Goal: Task Accomplishment & Management: Complete application form

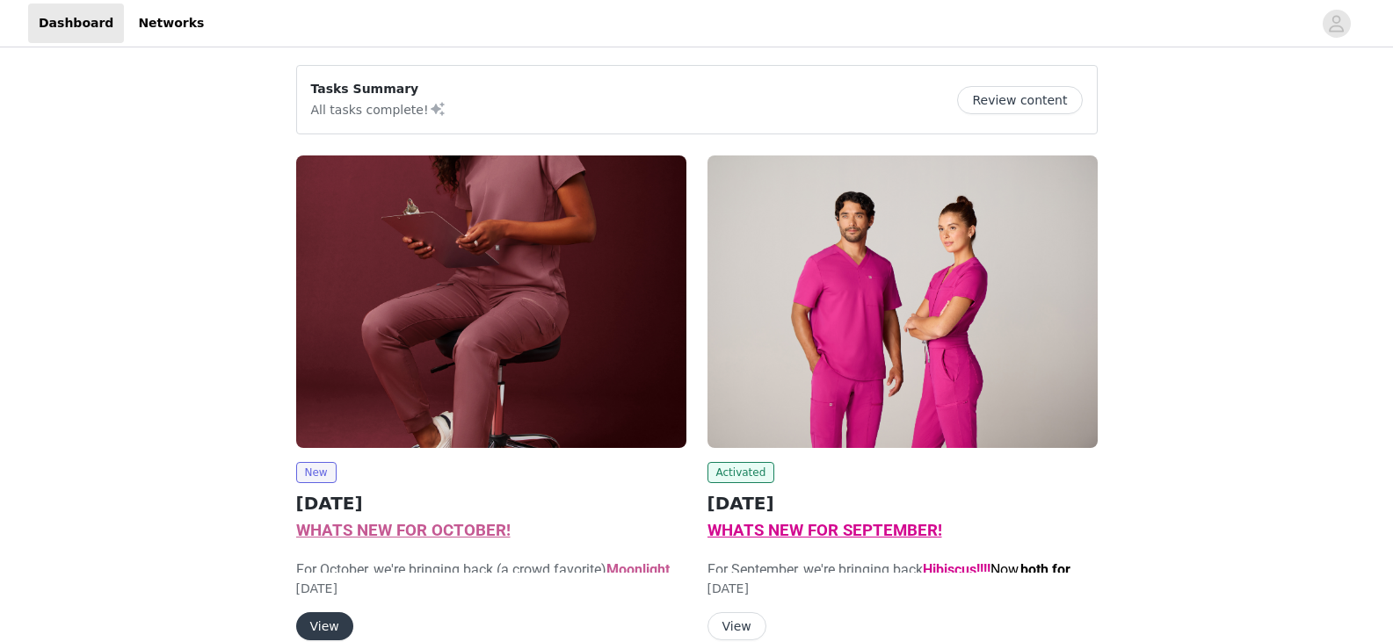
click at [512, 358] on img at bounding box center [491, 302] width 390 height 293
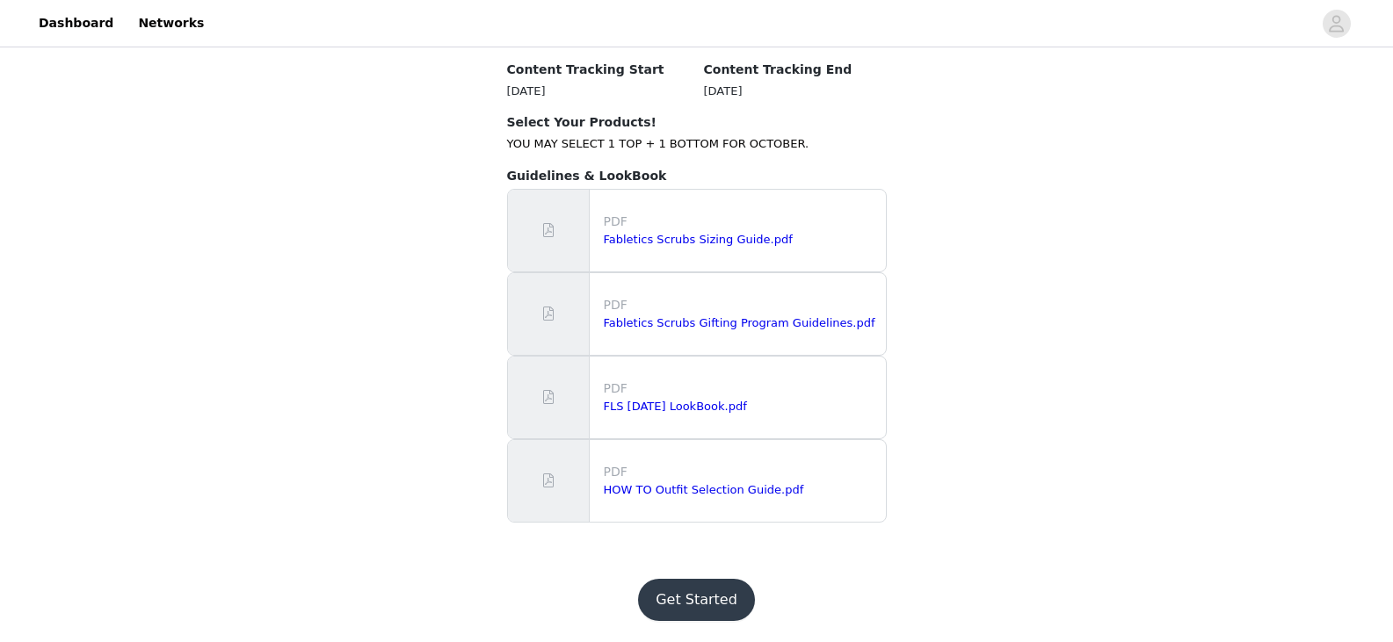
scroll to position [1889, 0]
click at [699, 591] on button "Get Started" at bounding box center [696, 600] width 117 height 42
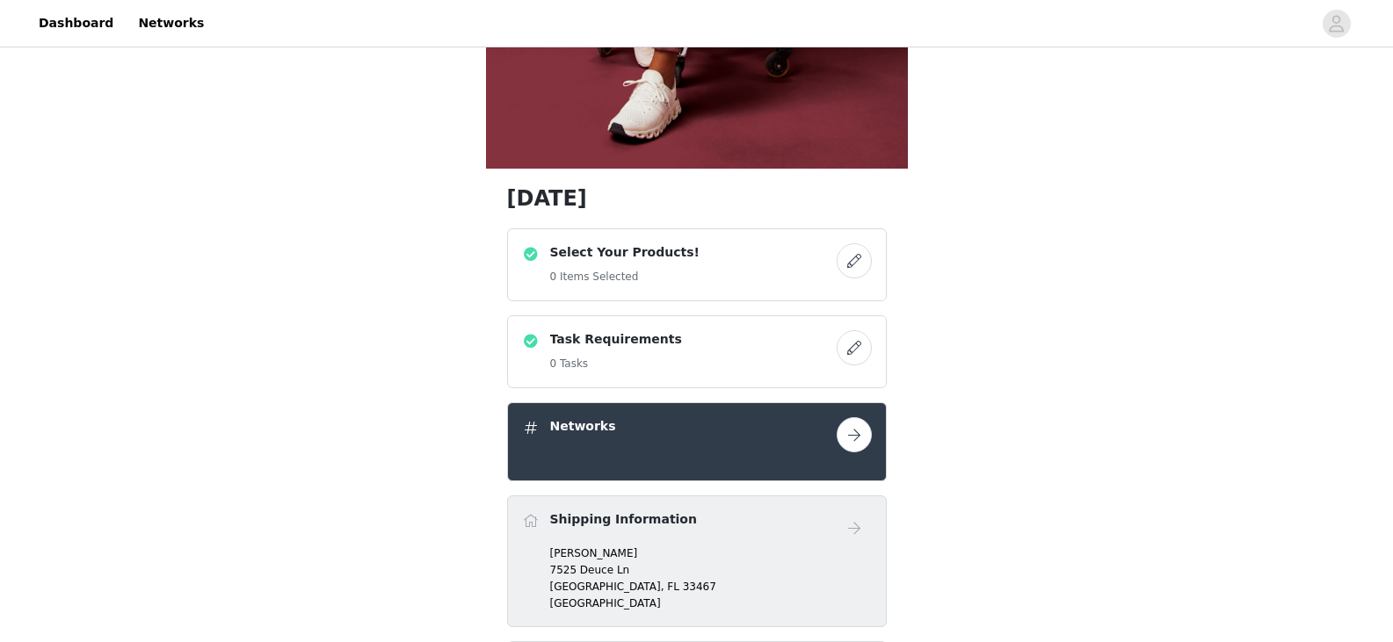
scroll to position [513, 0]
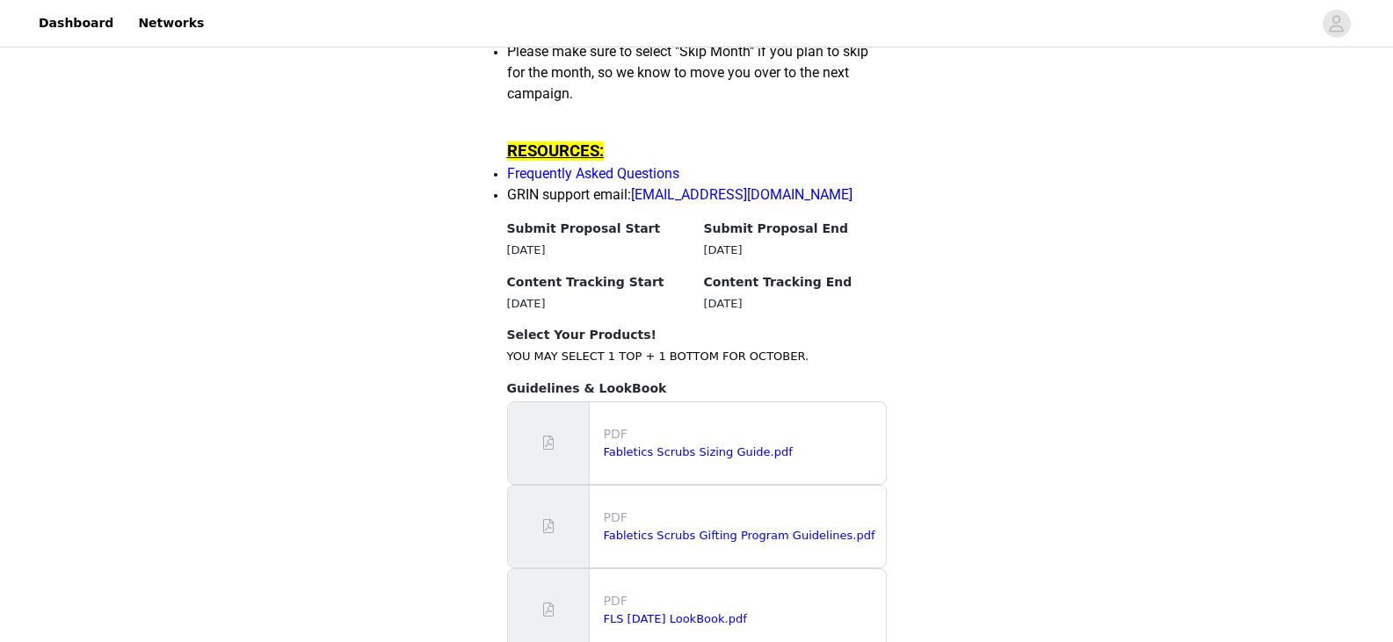
scroll to position [1889, 0]
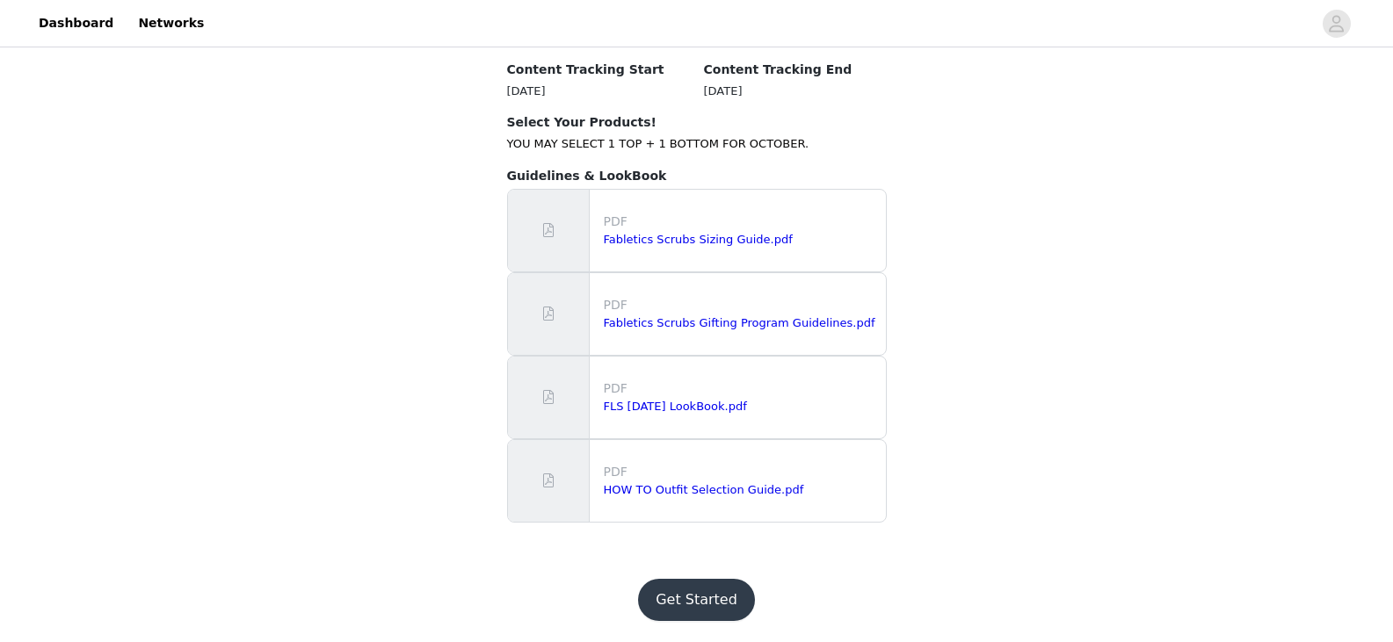
click at [686, 600] on button "Get Started" at bounding box center [696, 600] width 117 height 42
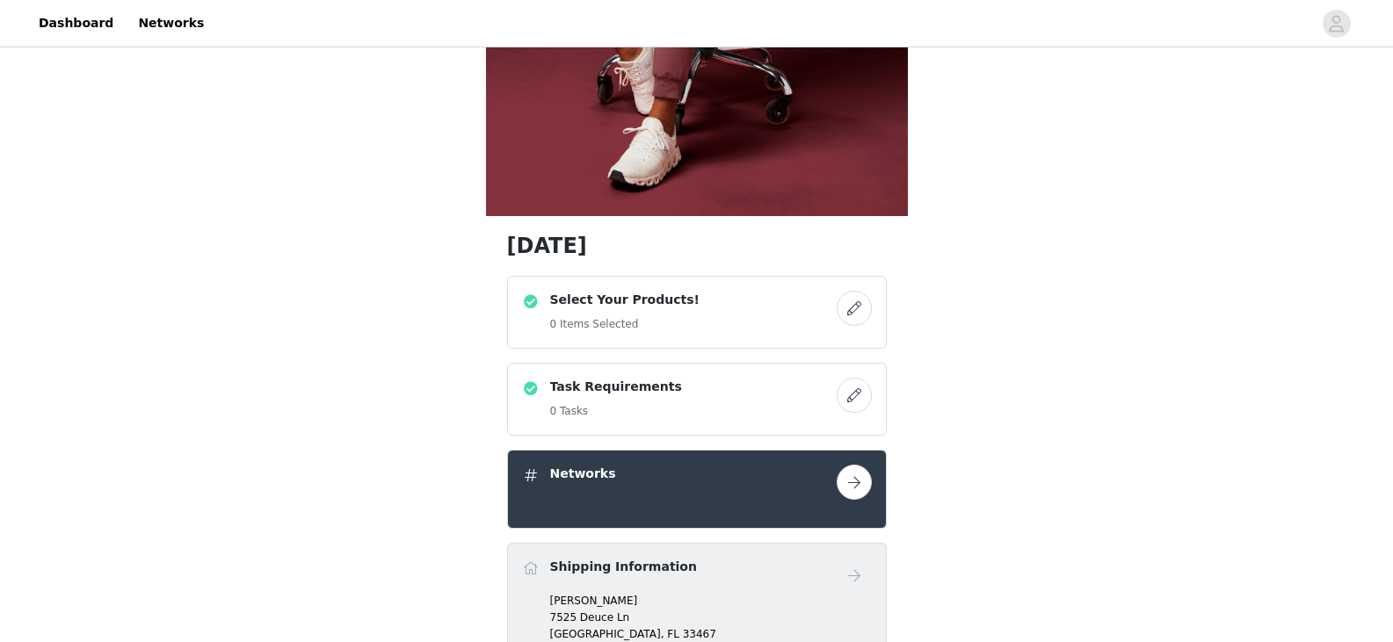
scroll to position [524, 0]
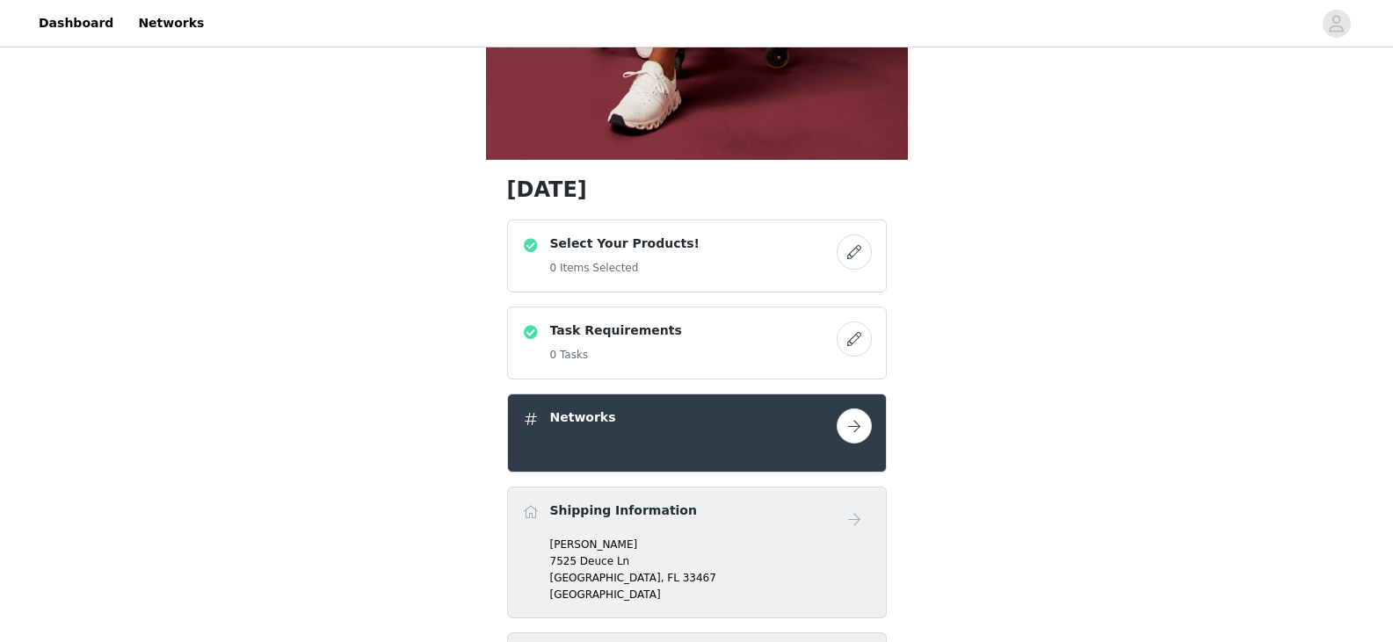
click at [860, 257] on button "button" at bounding box center [853, 252] width 35 height 35
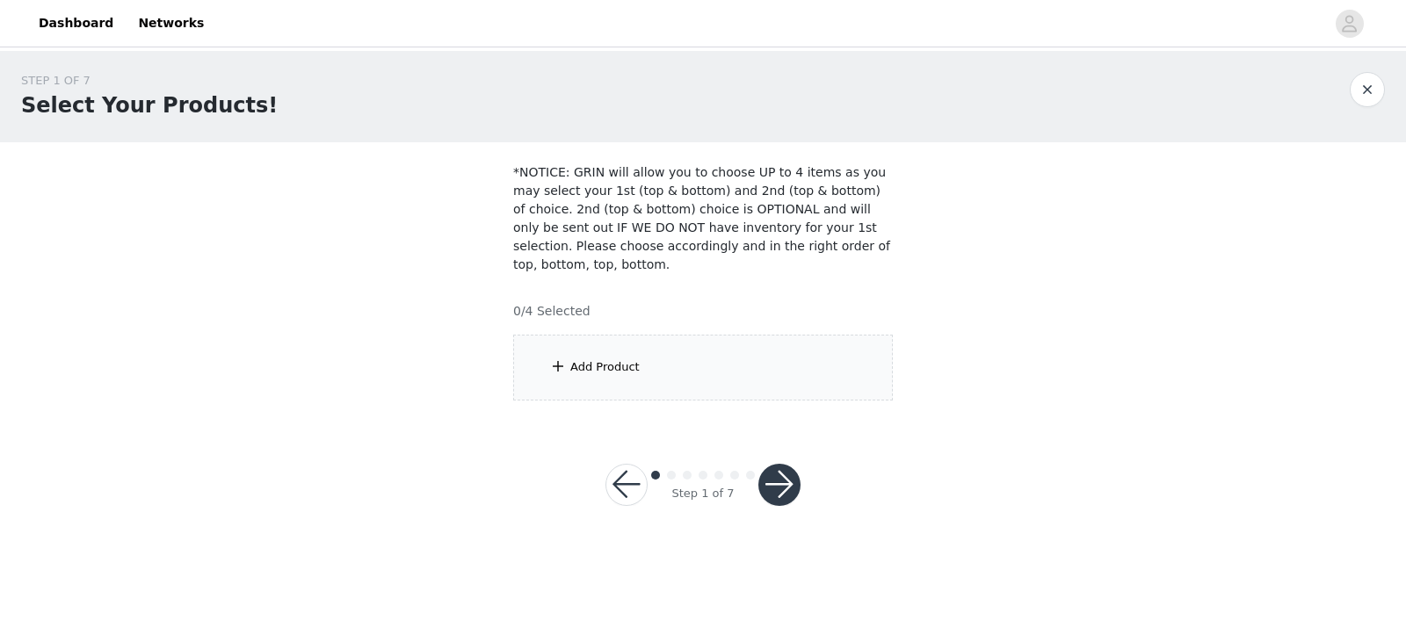
click at [620, 358] on div "Add Product" at bounding box center [604, 367] width 69 height 18
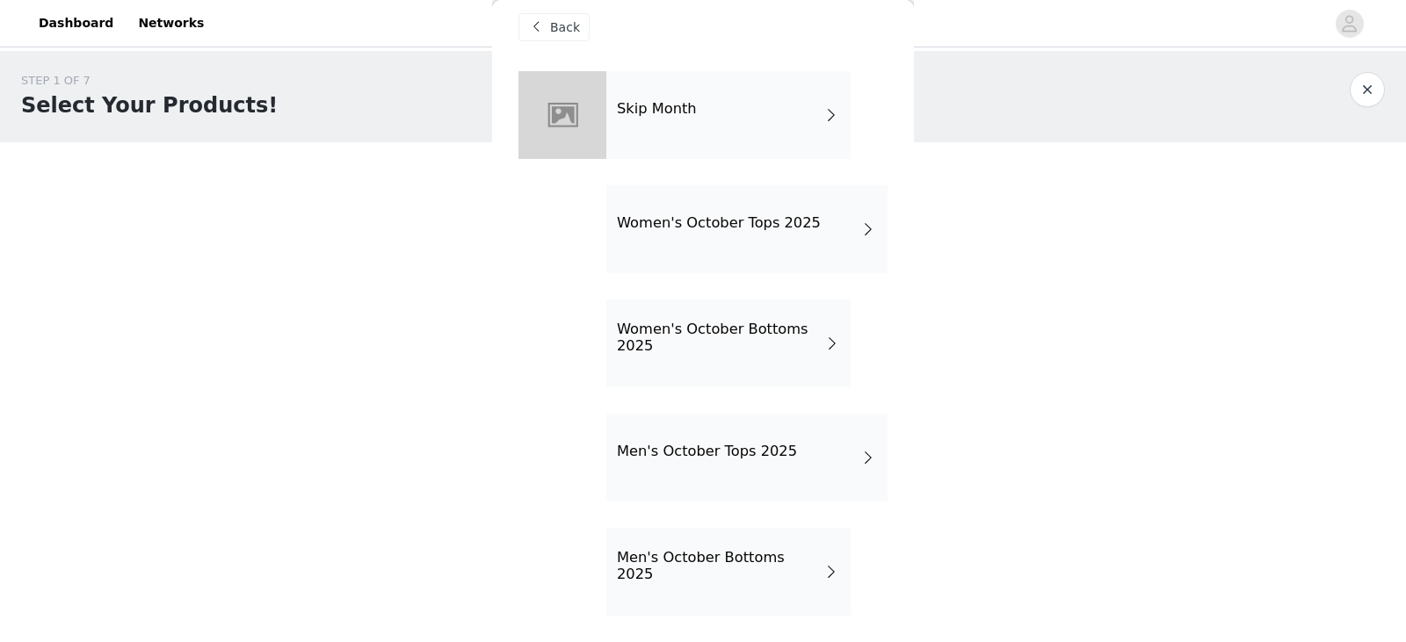
scroll to position [17, 0]
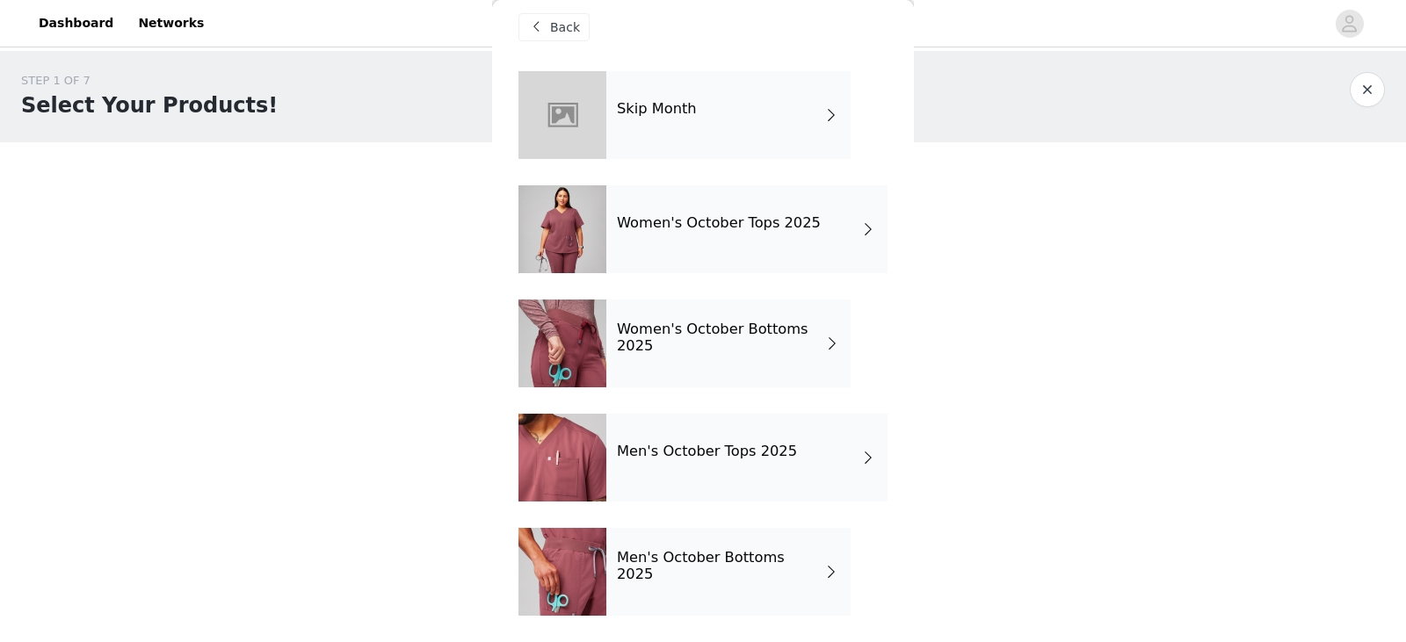
click at [741, 216] on h4 "Women's October Tops 2025" at bounding box center [719, 223] width 204 height 16
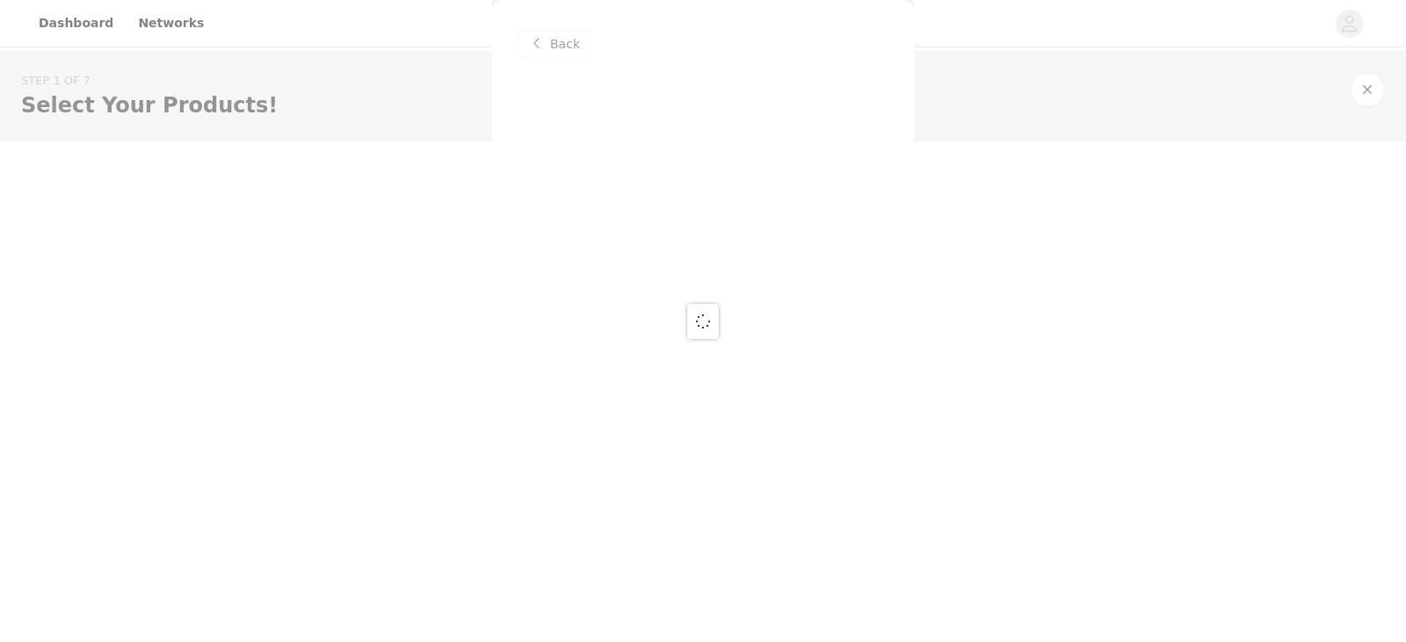
scroll to position [0, 0]
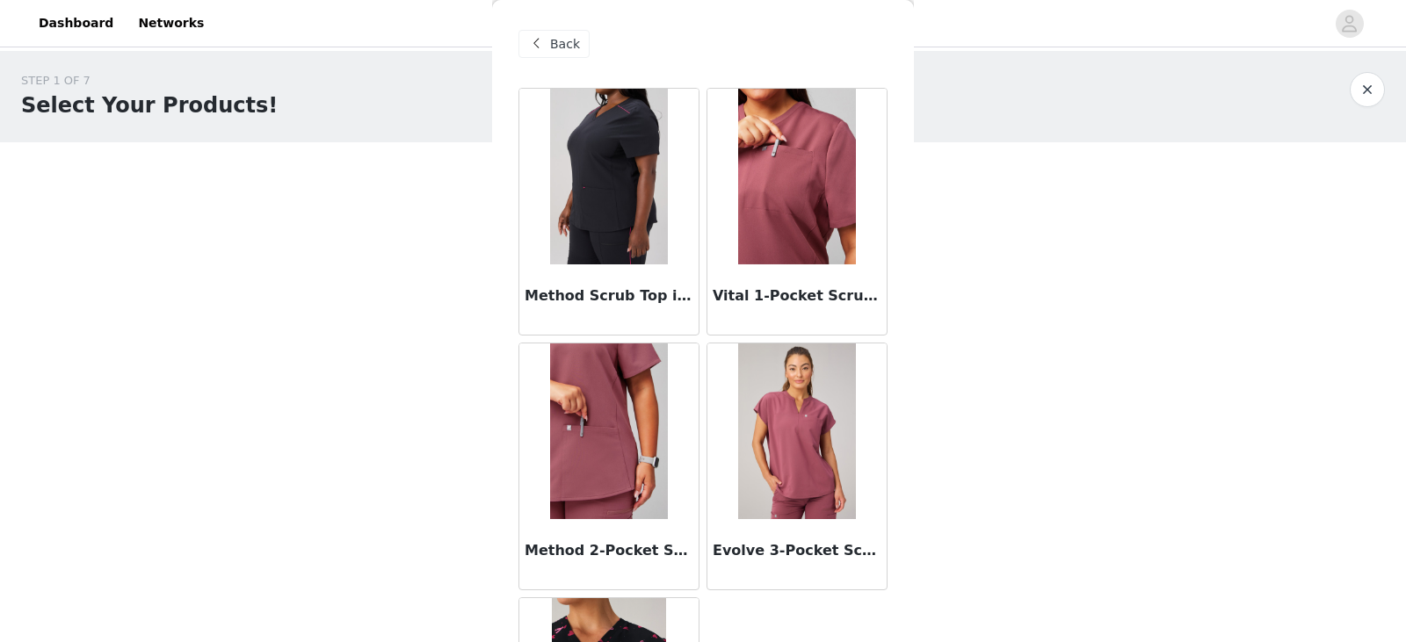
click at [779, 169] on img at bounding box center [796, 177] width 117 height 176
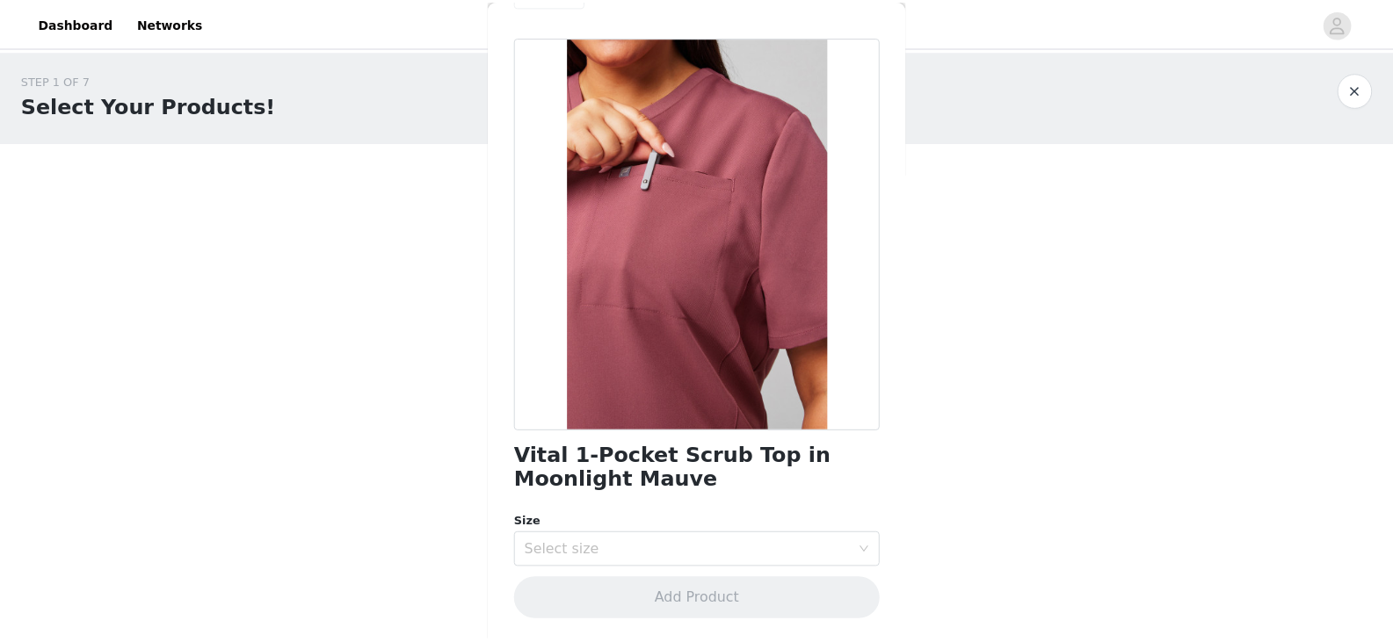
scroll to position [52, 0]
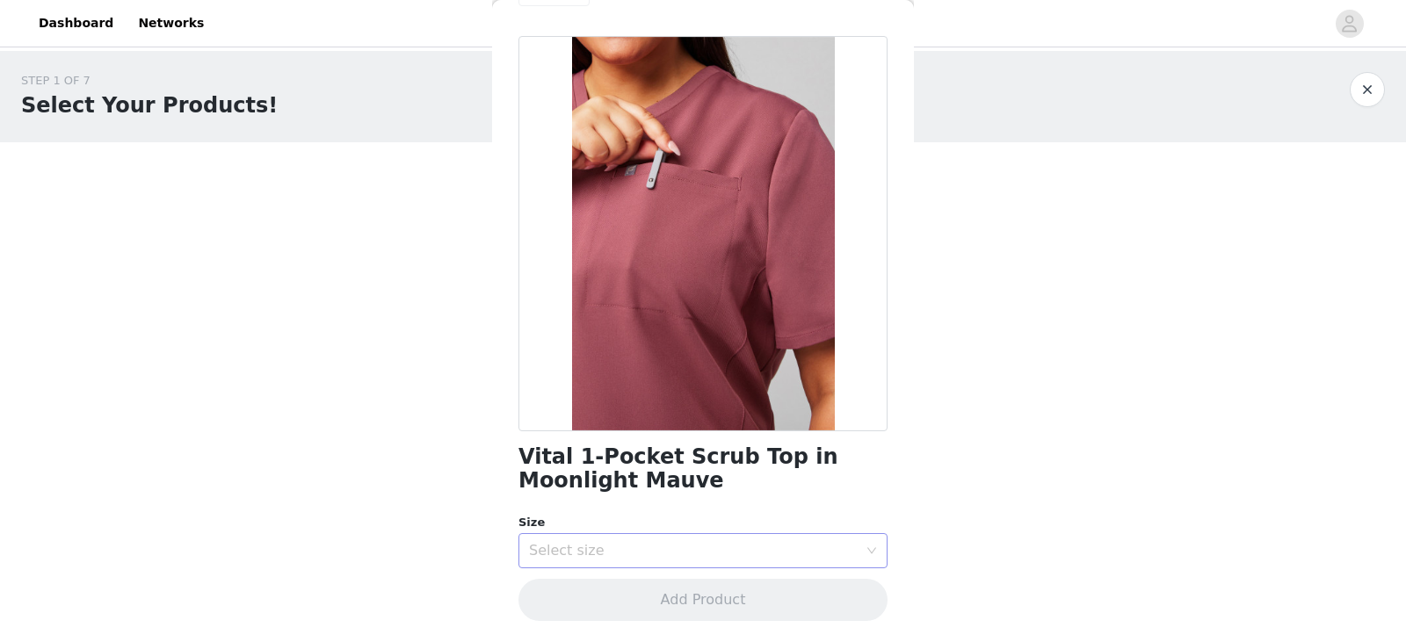
click at [754, 552] on div "Select size" at bounding box center [693, 551] width 329 height 18
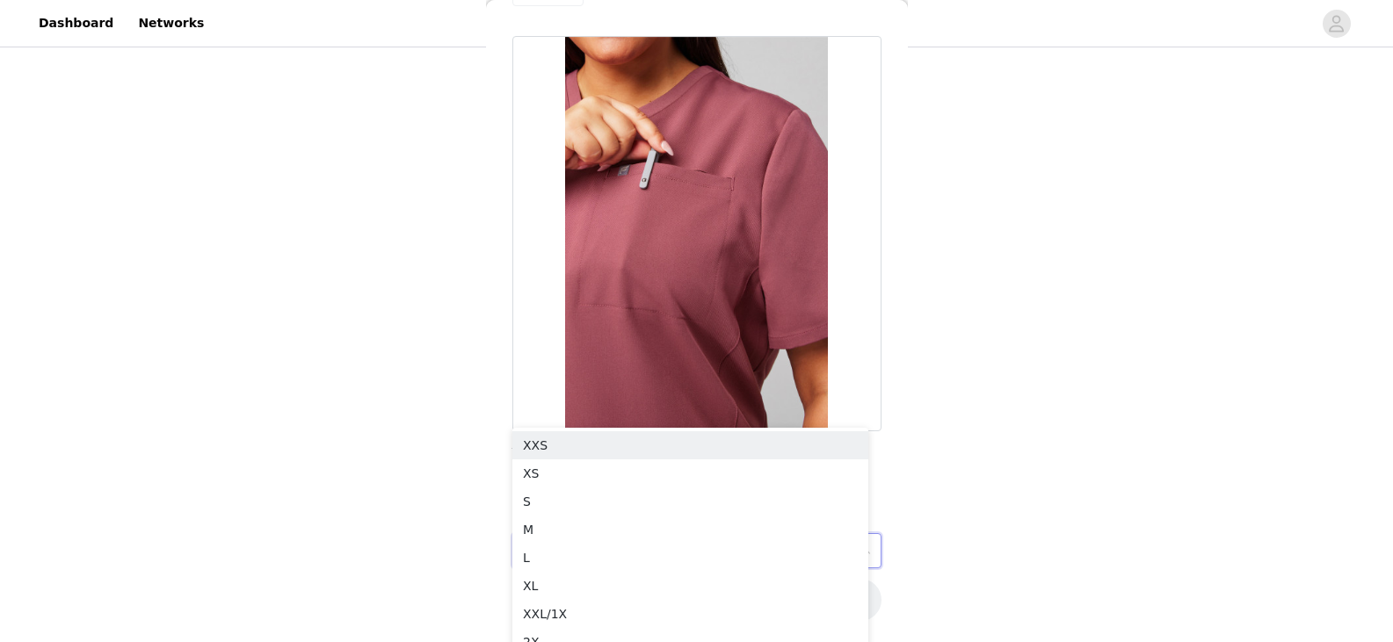
scroll to position [149, 0]
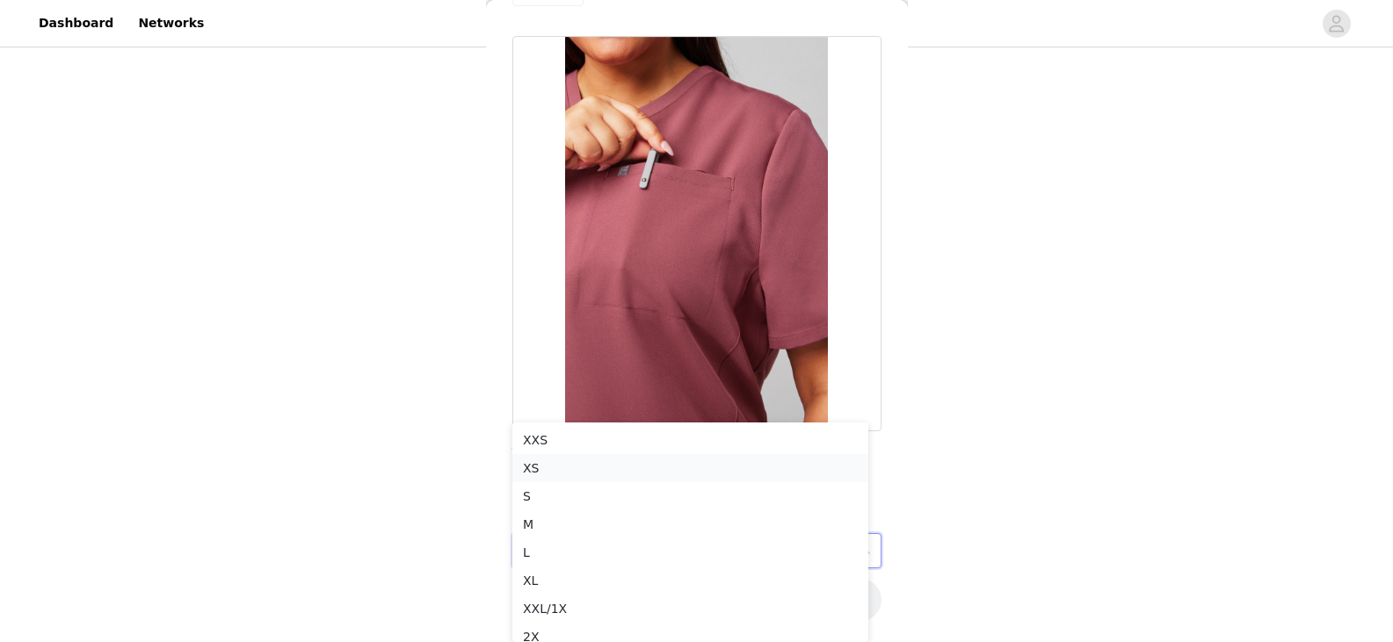
click at [546, 467] on li "XS" at bounding box center [690, 468] width 356 height 28
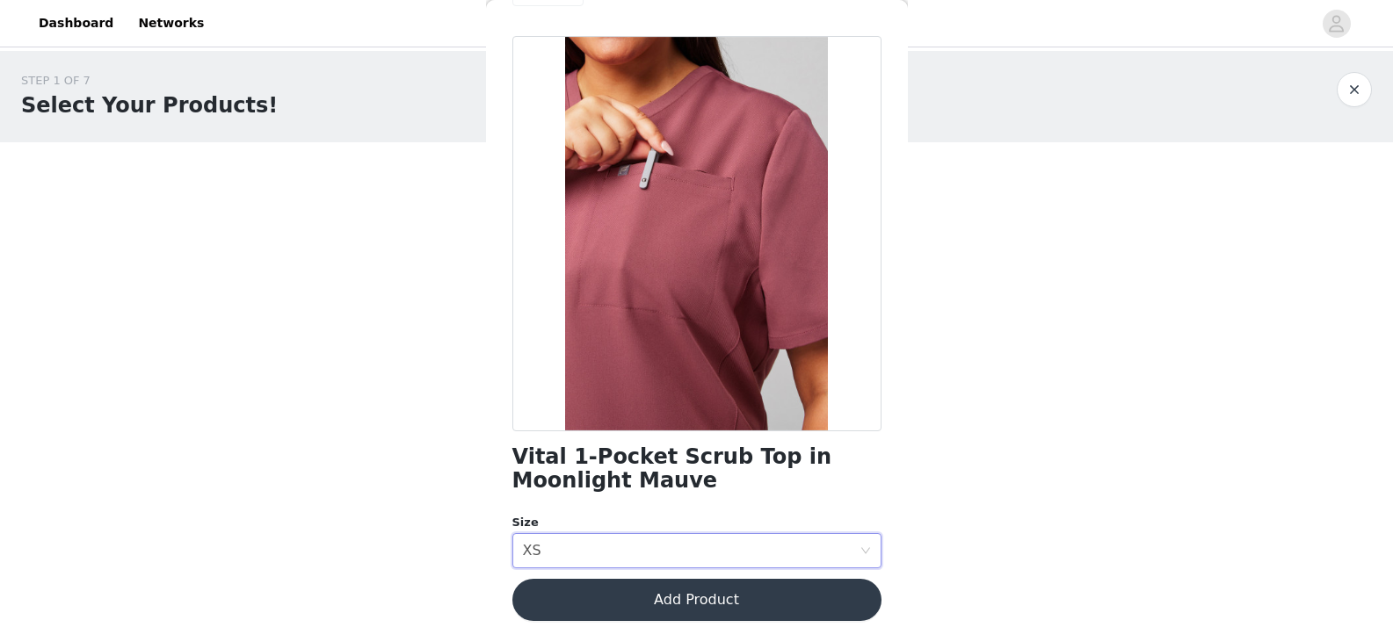
scroll to position [0, 0]
click at [729, 604] on button "Add Product" at bounding box center [702, 600] width 369 height 42
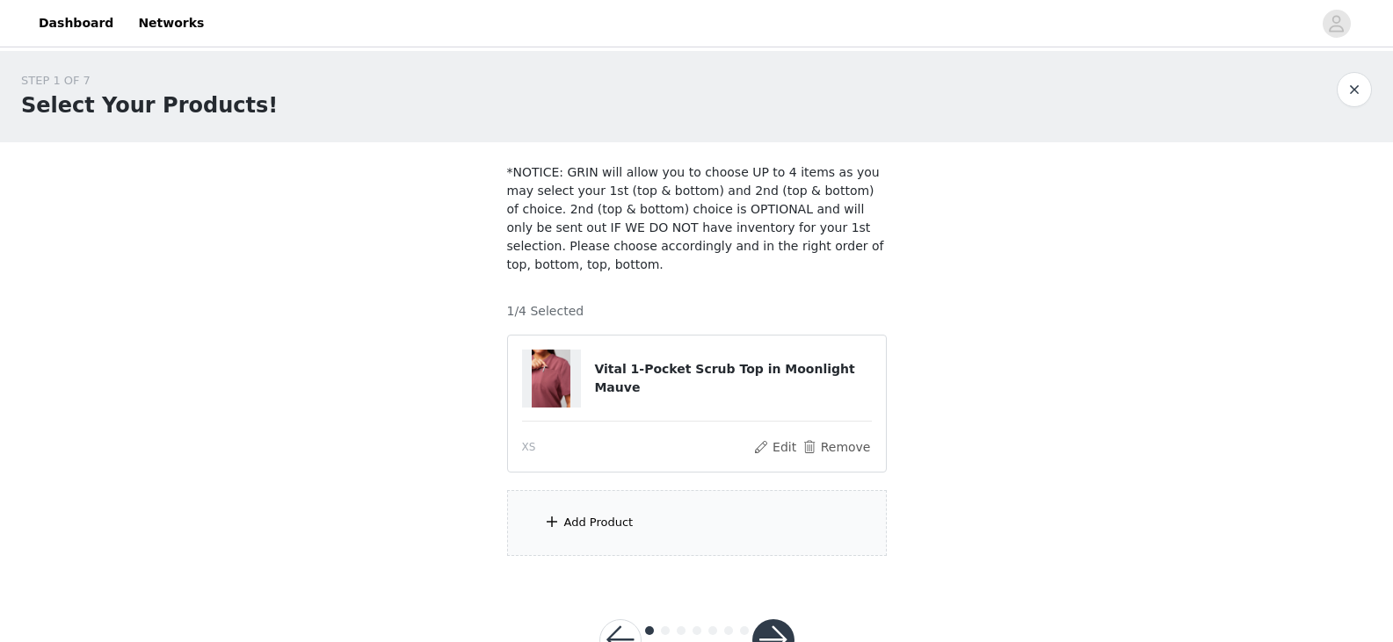
click at [594, 514] on div "Add Product" at bounding box center [598, 523] width 69 height 18
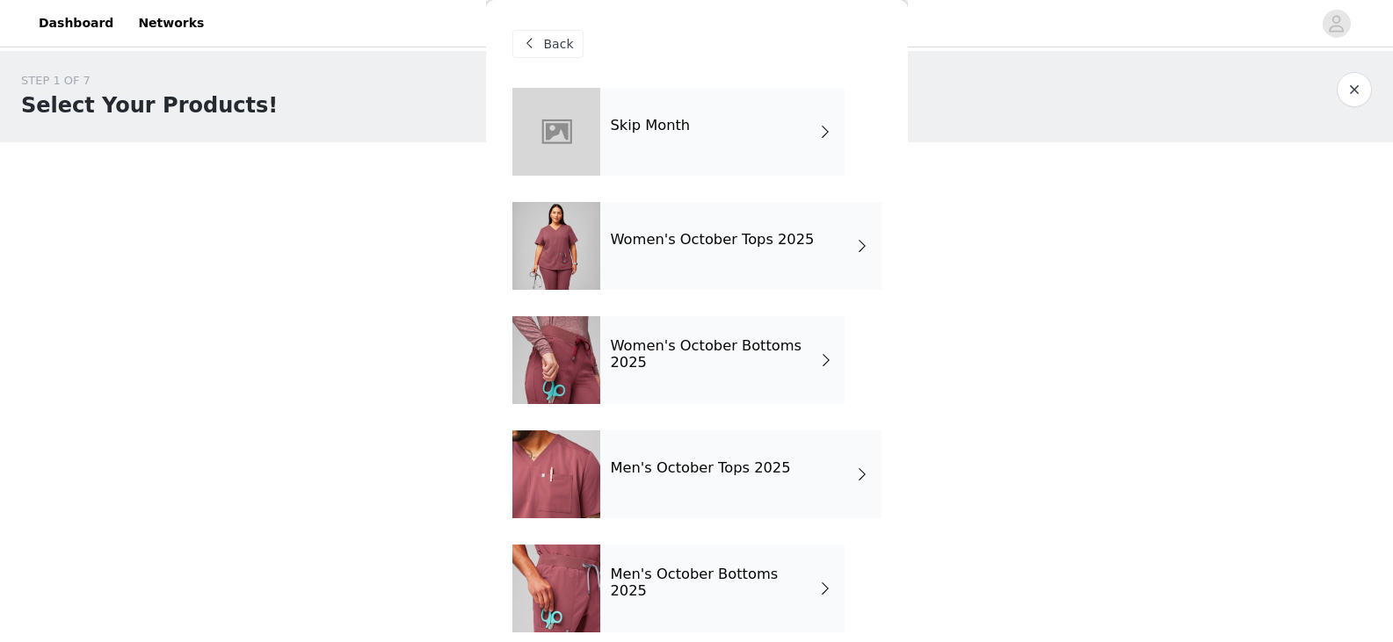
click at [711, 363] on h4 "Women's October Bottoms 2025" at bounding box center [714, 354] width 207 height 33
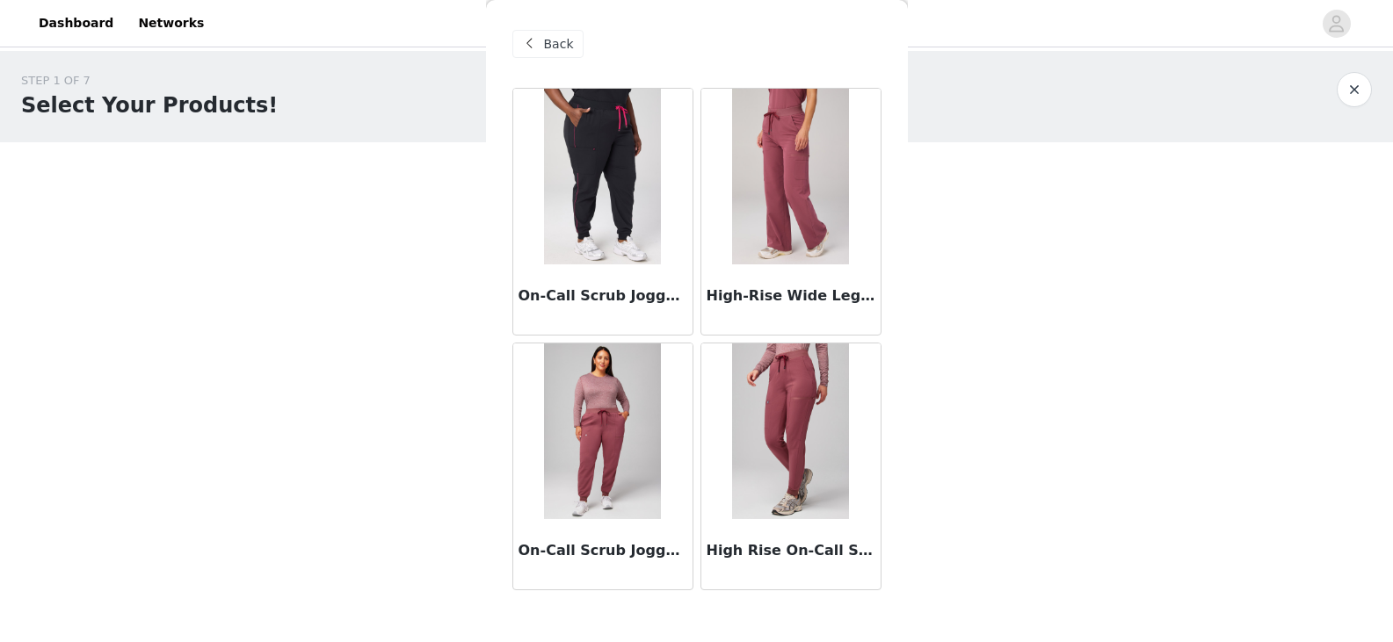
click at [782, 200] on img at bounding box center [790, 177] width 117 height 176
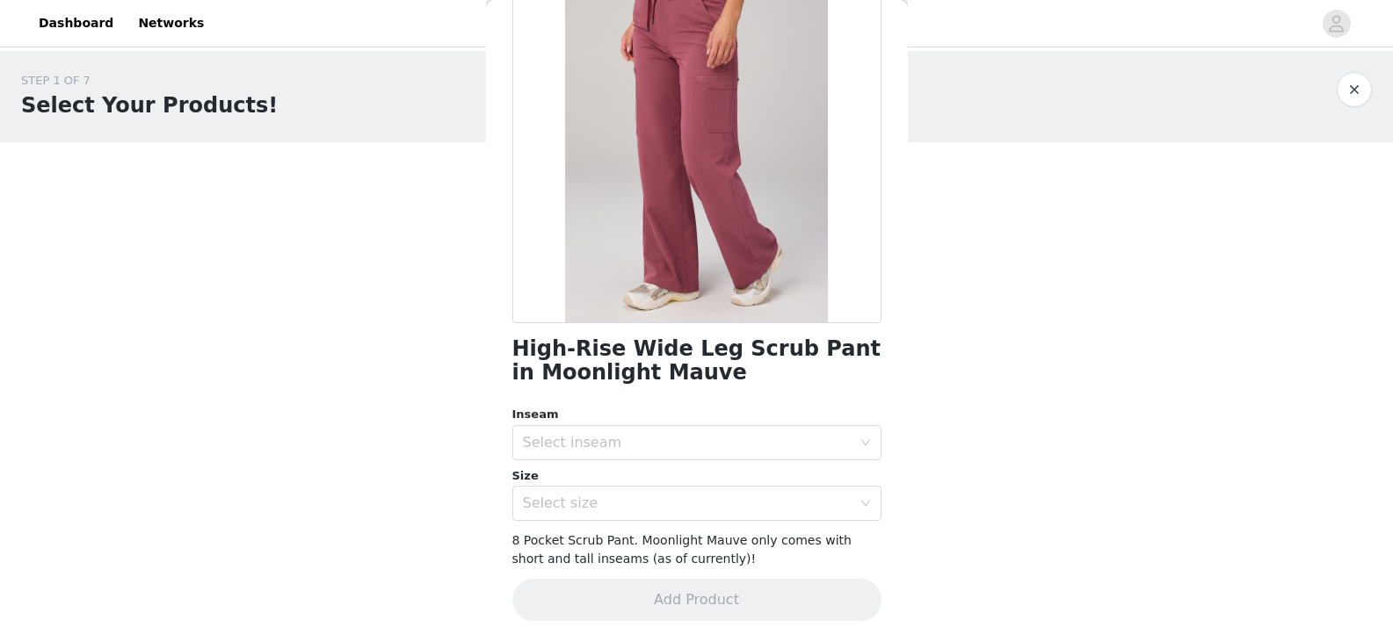
scroll to position [160, 0]
click at [750, 446] on div "Select inseam" at bounding box center [687, 443] width 329 height 18
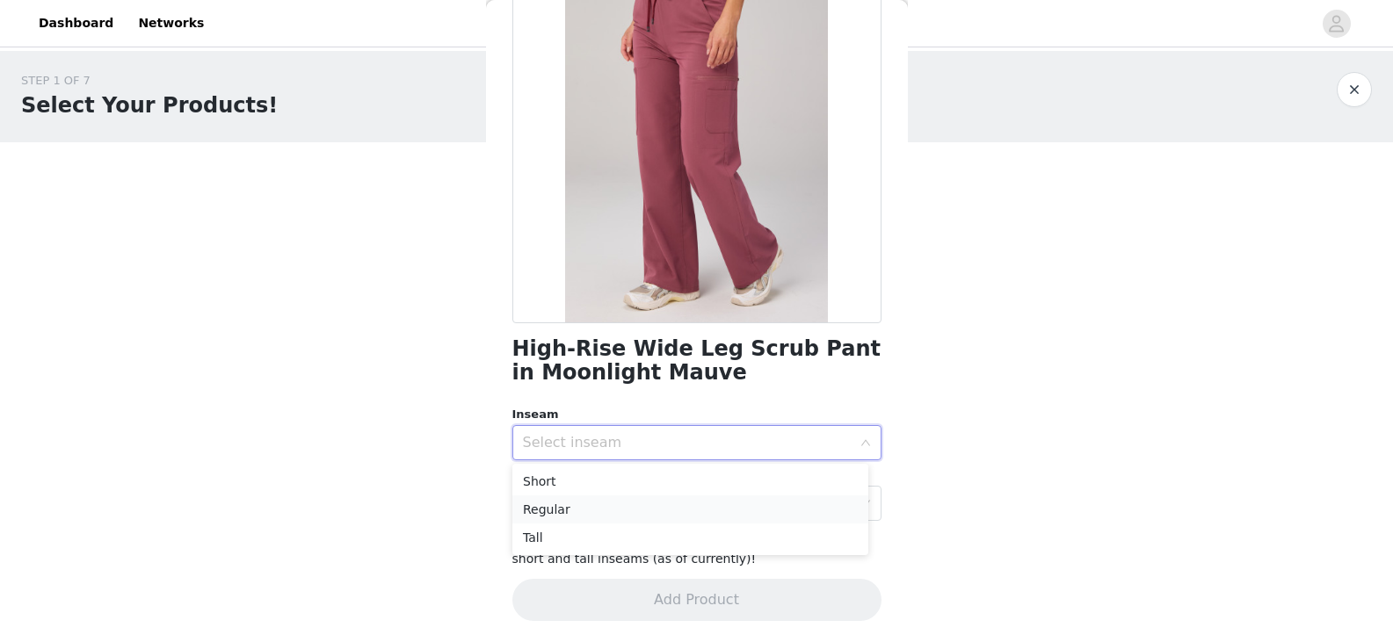
click at [552, 508] on li "Regular" at bounding box center [690, 510] width 356 height 28
click at [616, 501] on div "Select size" at bounding box center [687, 504] width 329 height 18
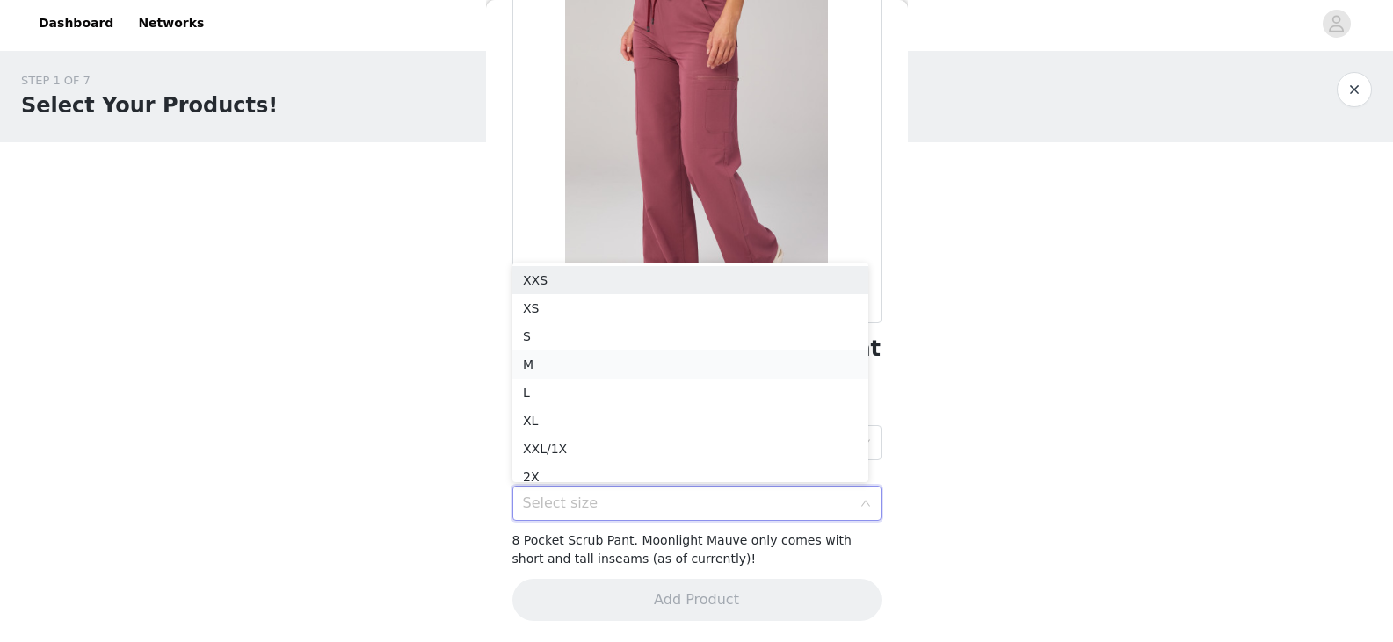
scroll to position [9, 0]
click at [534, 298] on li "XS" at bounding box center [690, 300] width 356 height 28
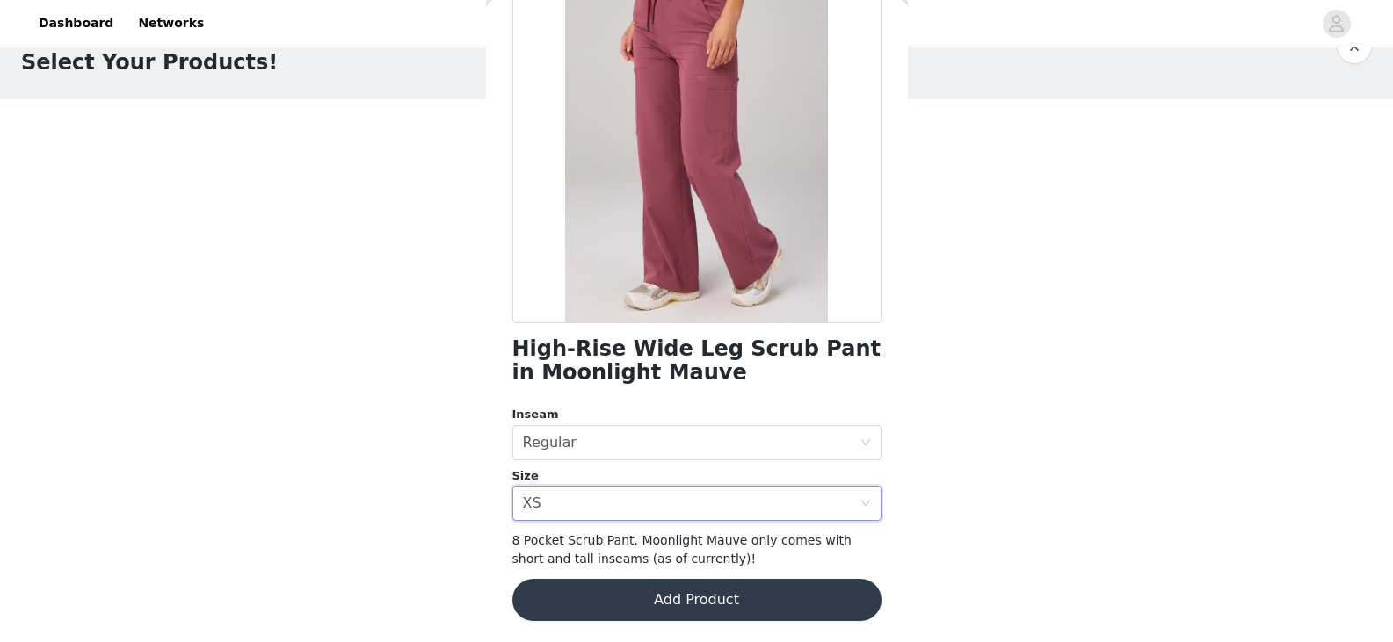
scroll to position [42, 0]
click at [755, 436] on div "Select inseam Regular" at bounding box center [691, 442] width 337 height 33
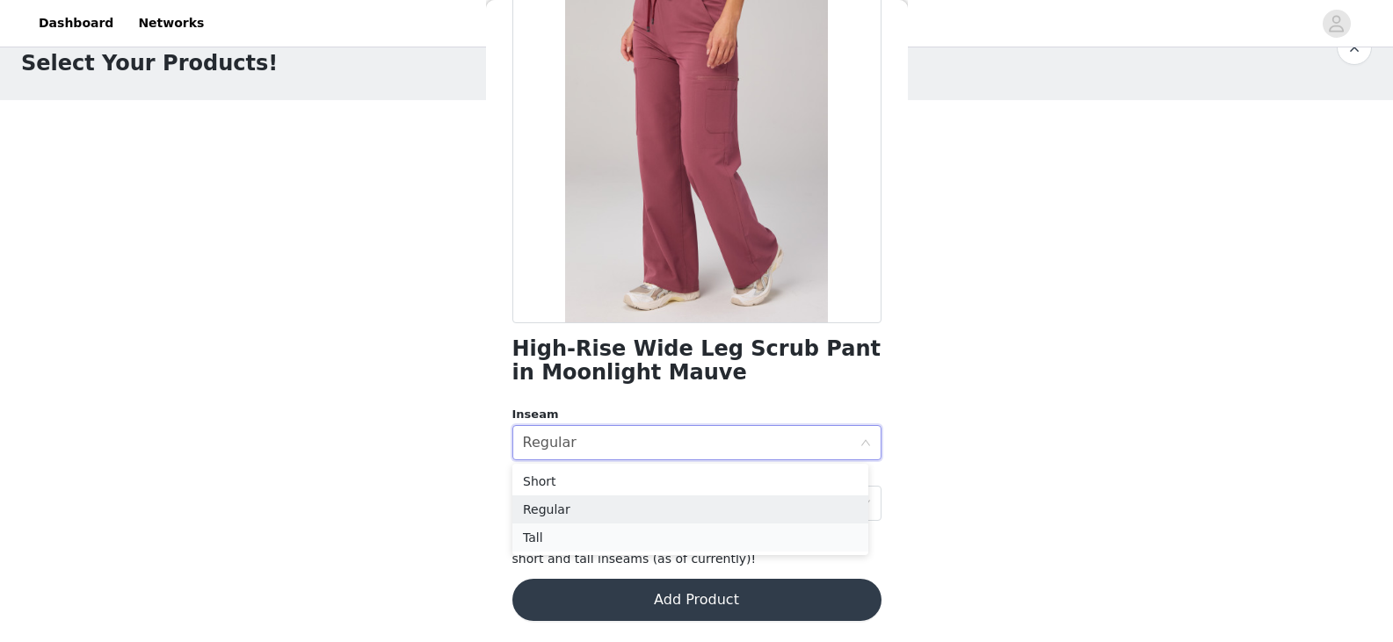
click at [545, 537] on li "Tall" at bounding box center [690, 538] width 356 height 28
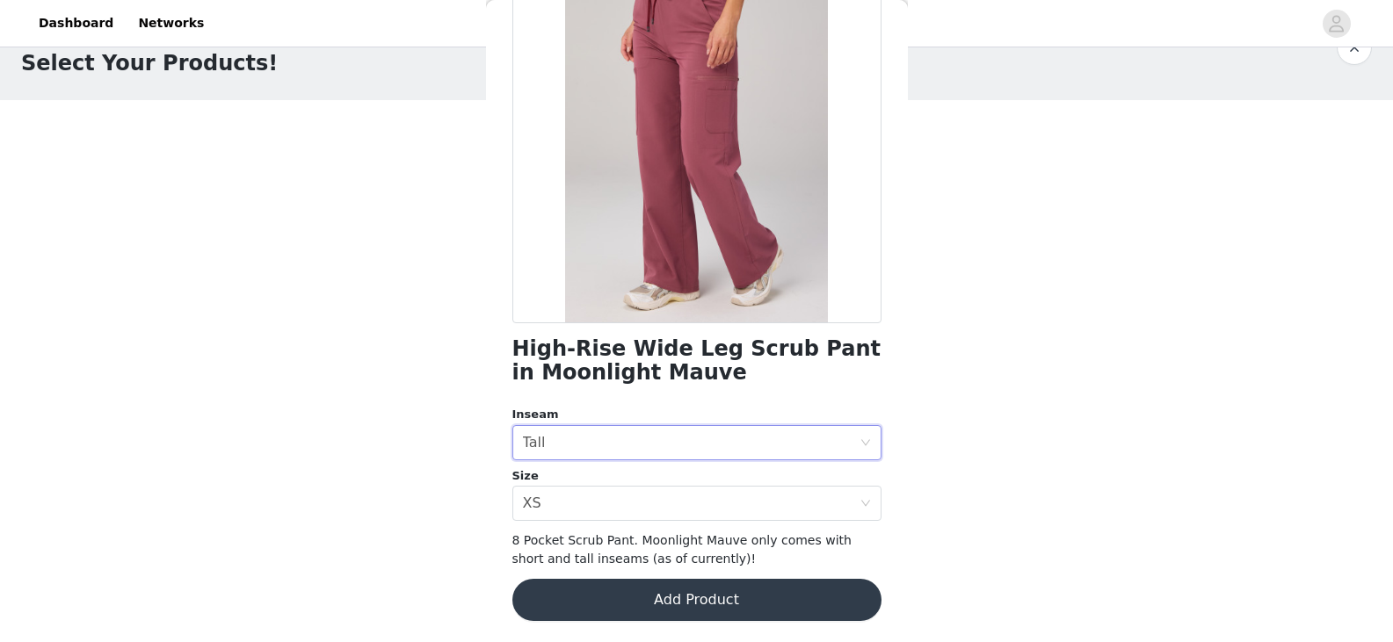
scroll to position [43, 0]
click at [701, 597] on button "Add Product" at bounding box center [696, 600] width 369 height 42
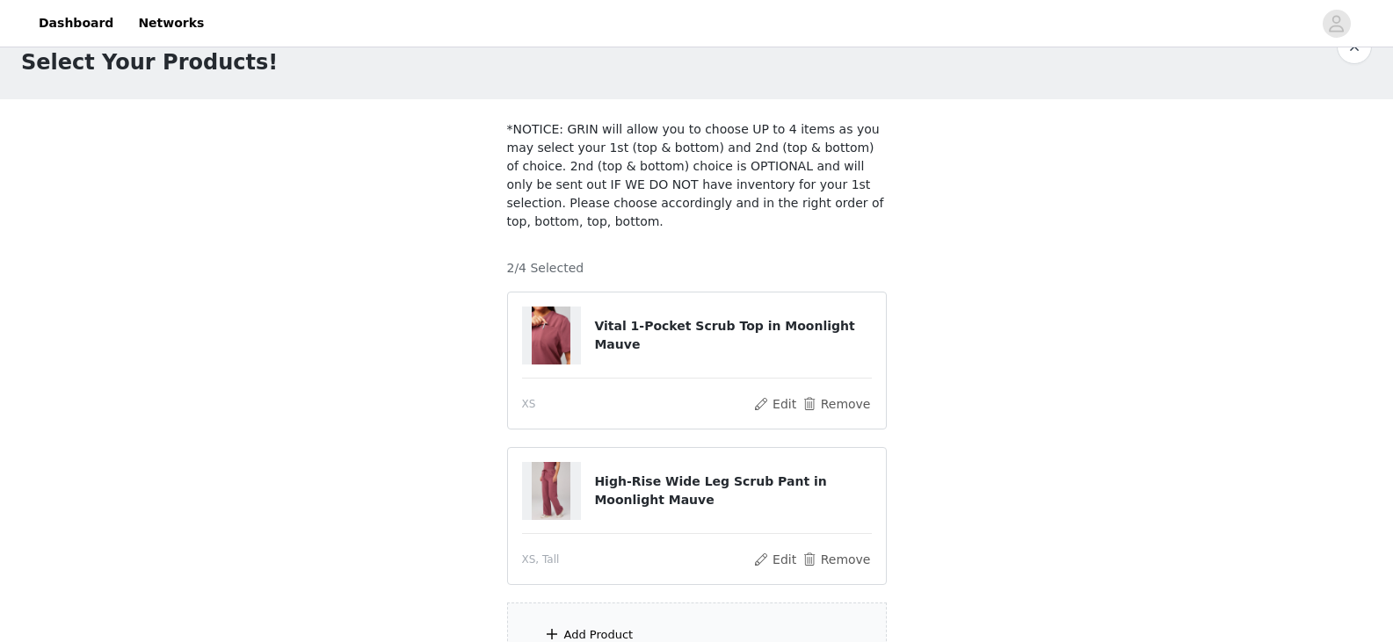
scroll to position [199, 0]
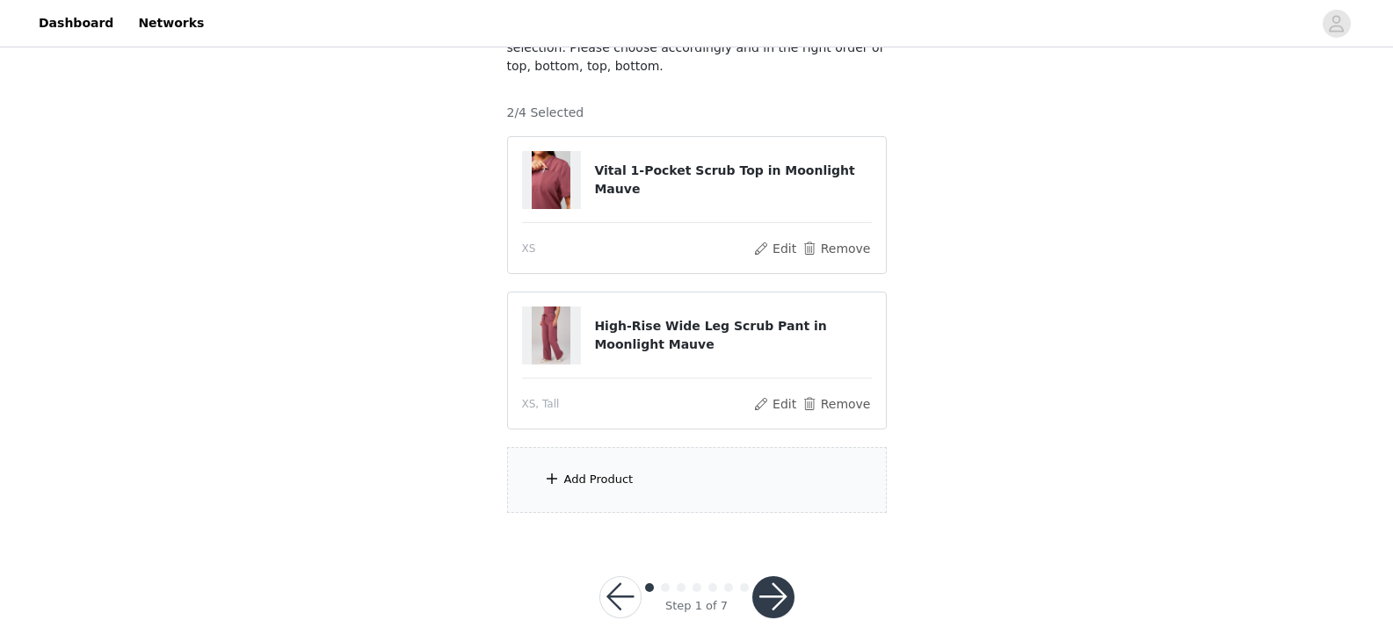
click at [612, 471] on div "Add Product" at bounding box center [598, 480] width 69 height 18
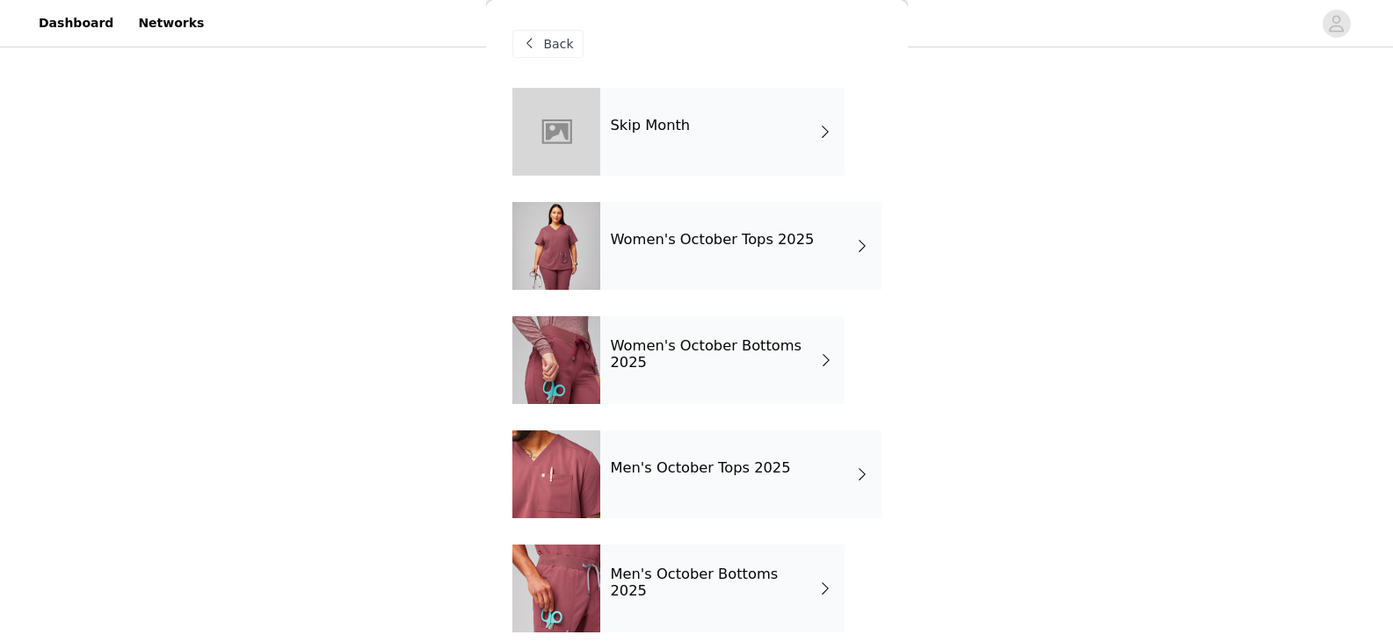
scroll to position [17, 0]
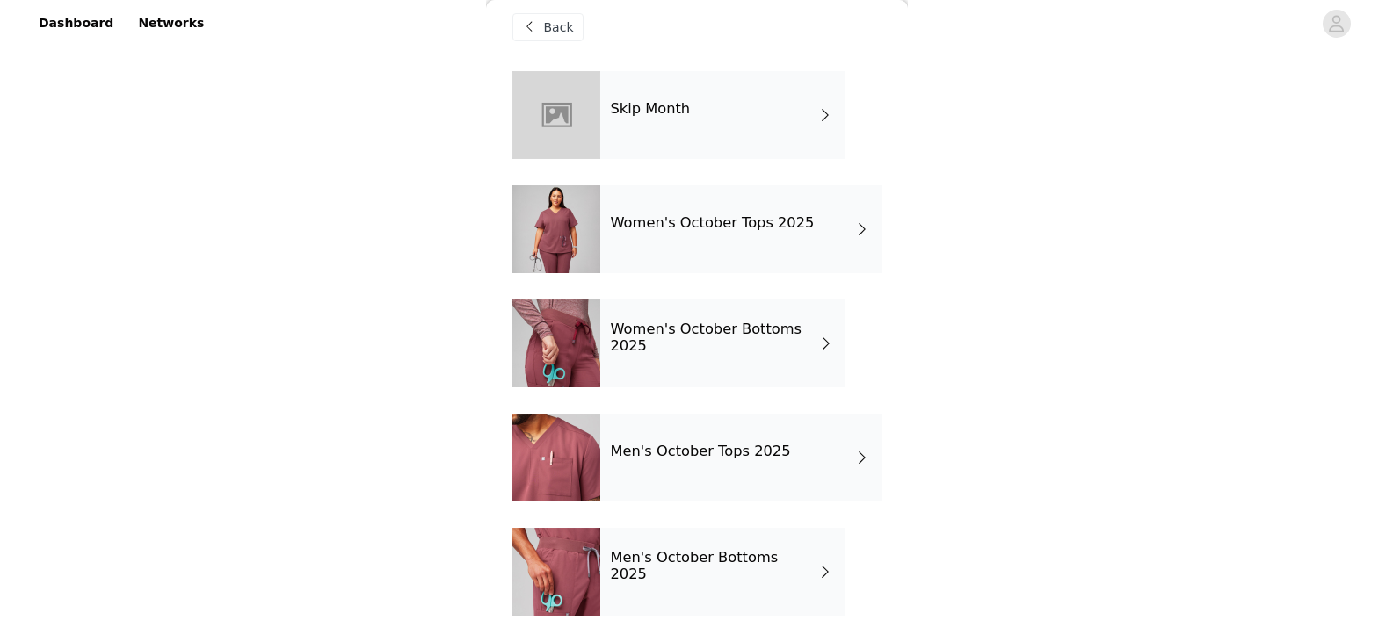
click at [720, 221] on h4 "Women's October Tops 2025" at bounding box center [713, 223] width 204 height 16
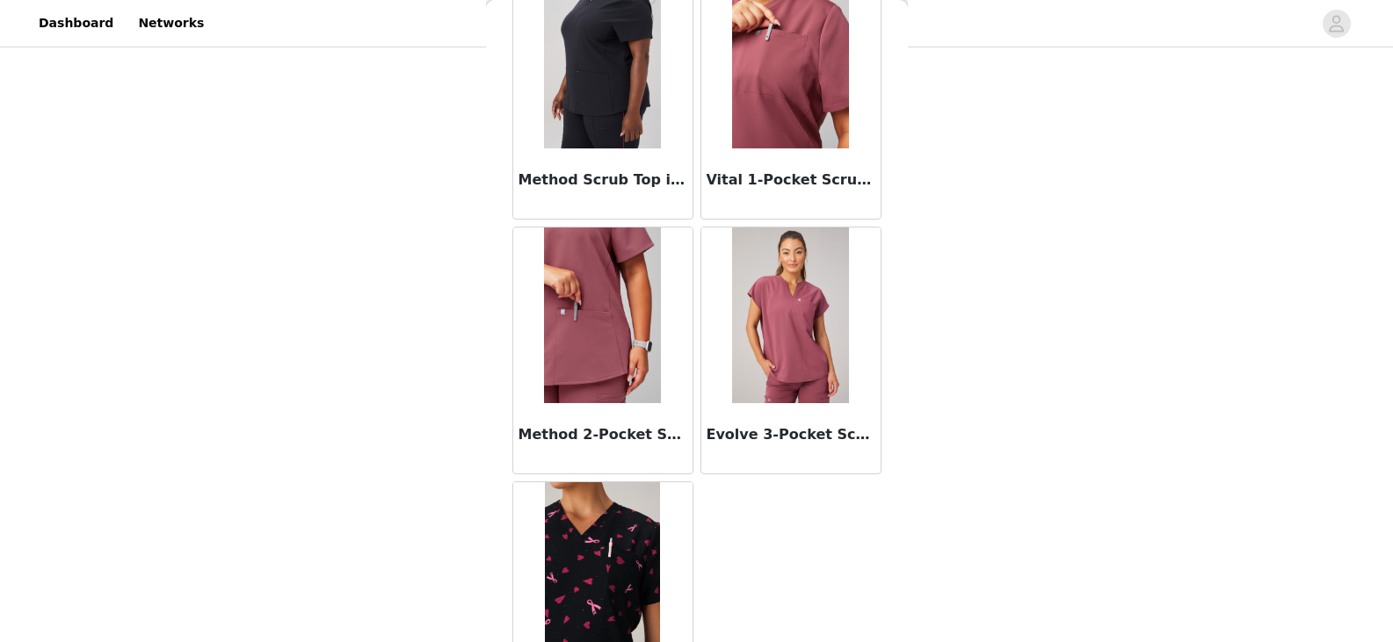
scroll to position [127, 0]
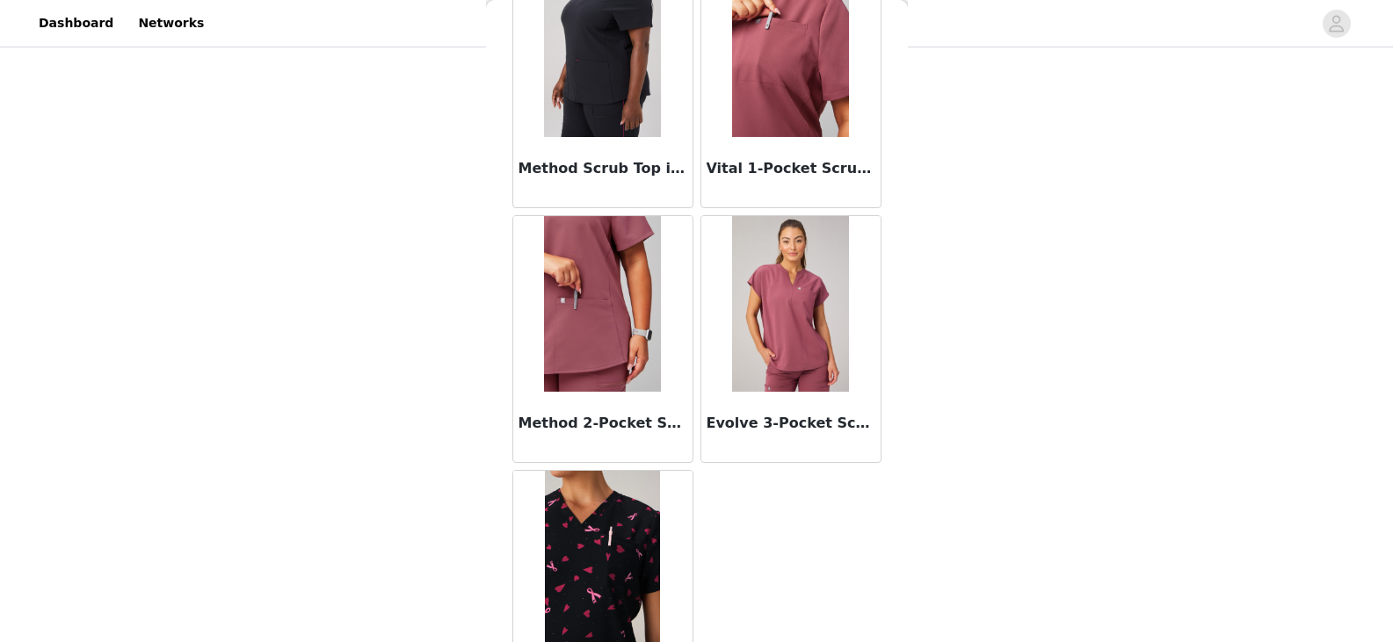
click at [800, 331] on img at bounding box center [790, 304] width 117 height 176
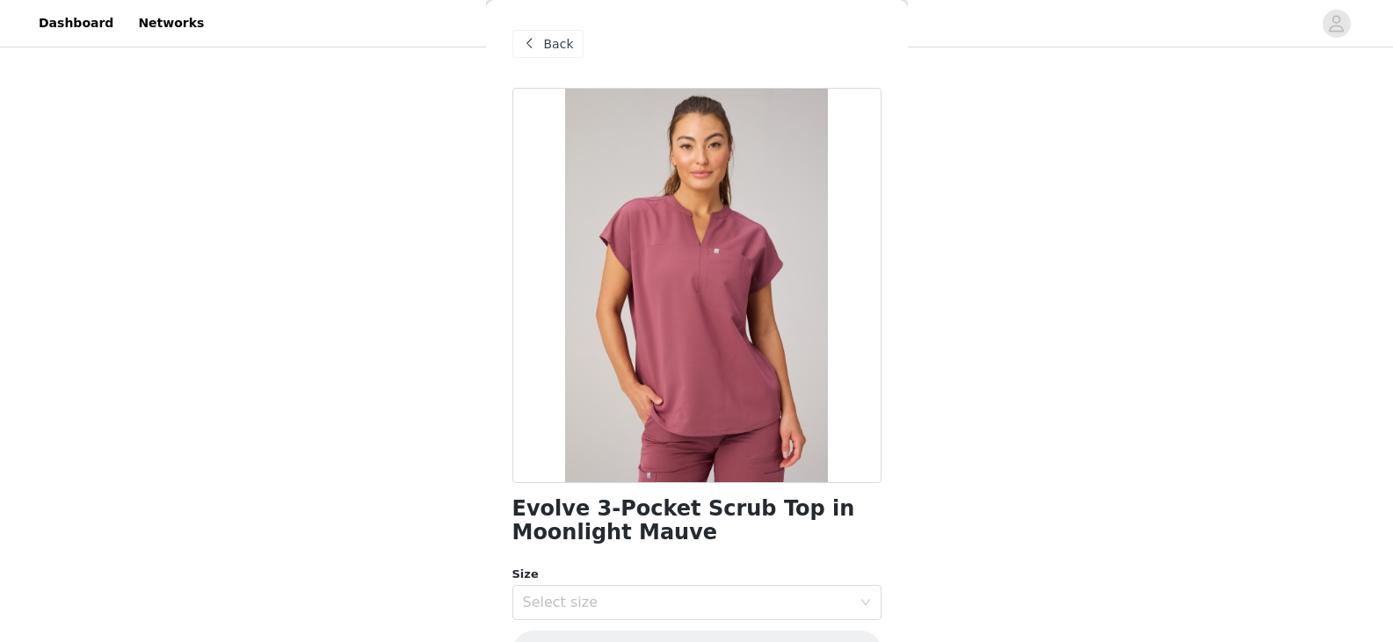
scroll to position [52, 0]
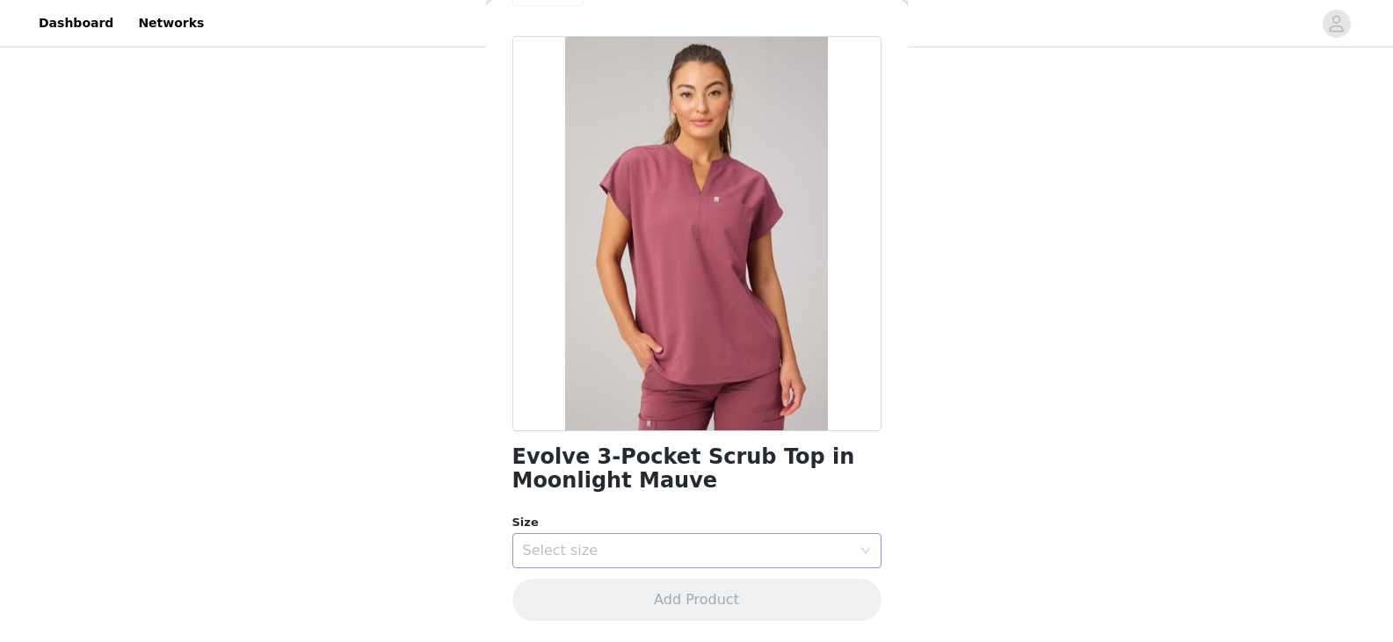
click at [722, 552] on div "Select size" at bounding box center [687, 551] width 329 height 18
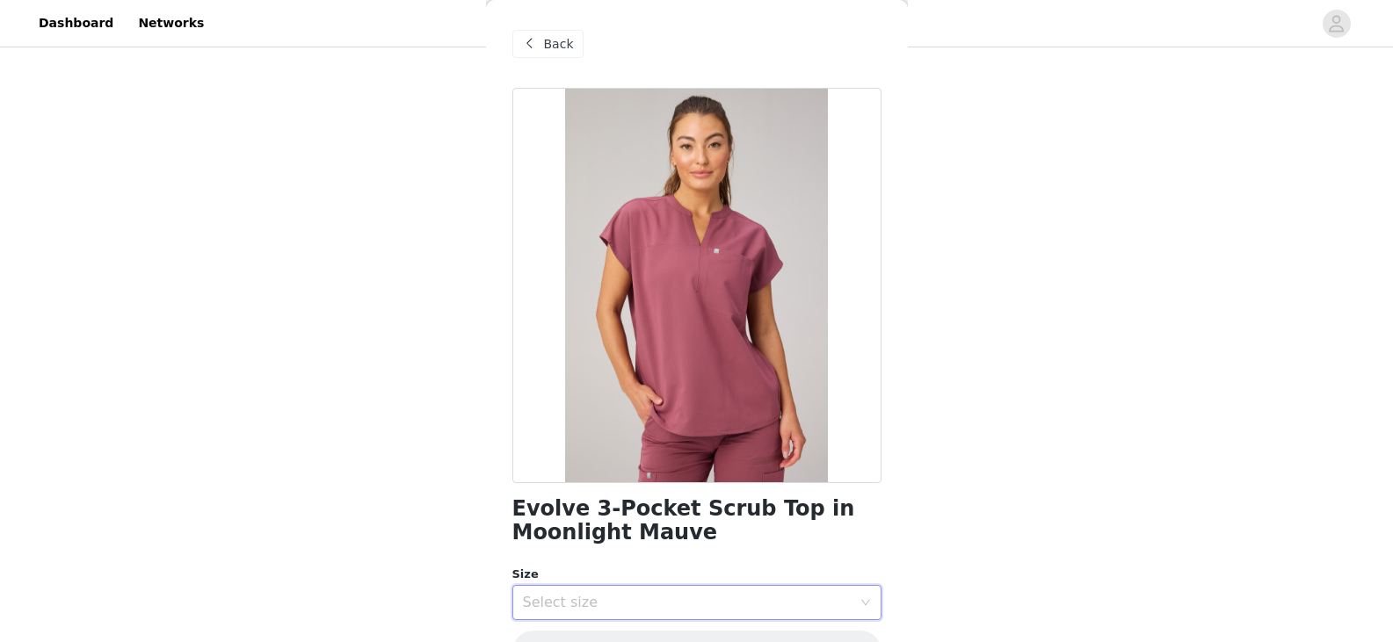
click at [536, 46] on span at bounding box center [529, 43] width 21 height 21
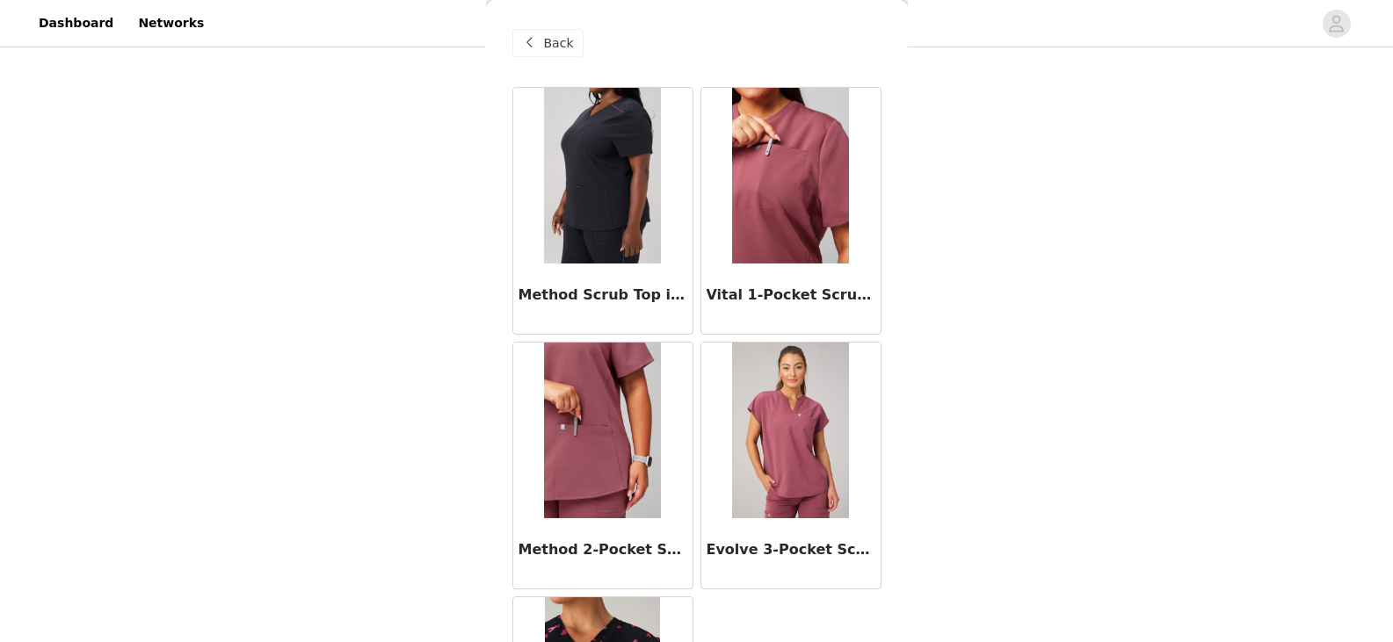
scroll to position [1, 0]
click at [797, 434] on img at bounding box center [790, 431] width 117 height 176
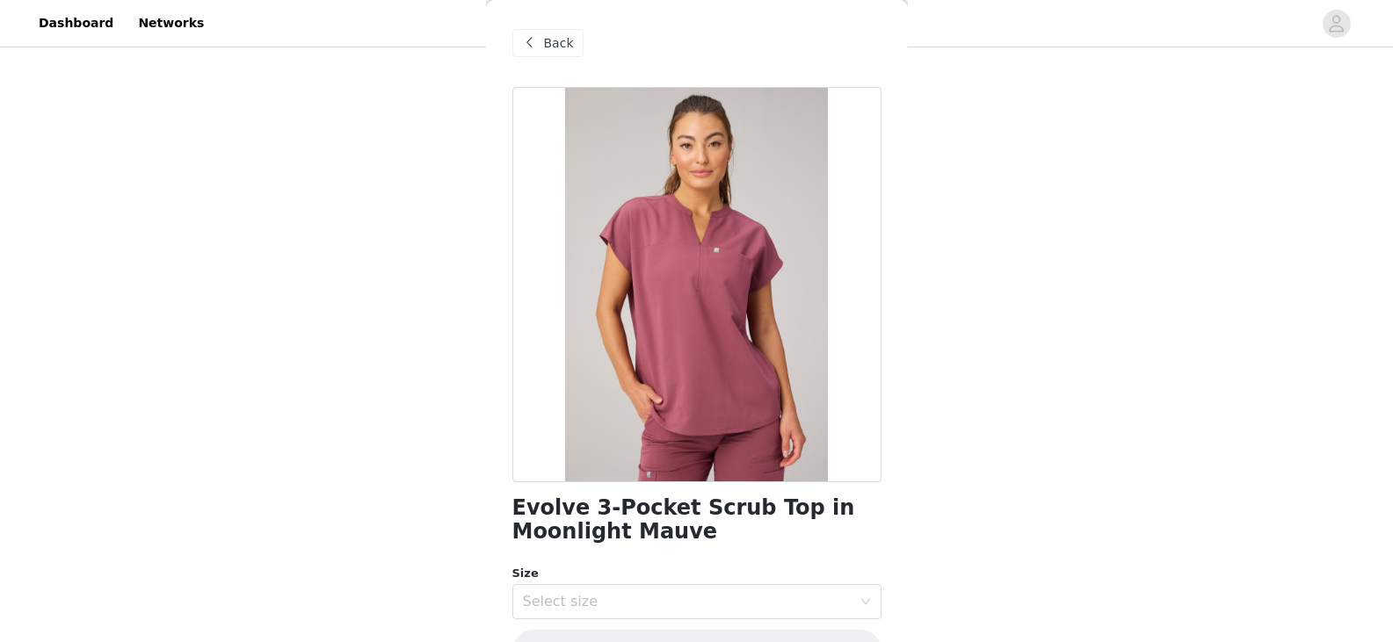
scroll to position [52, 0]
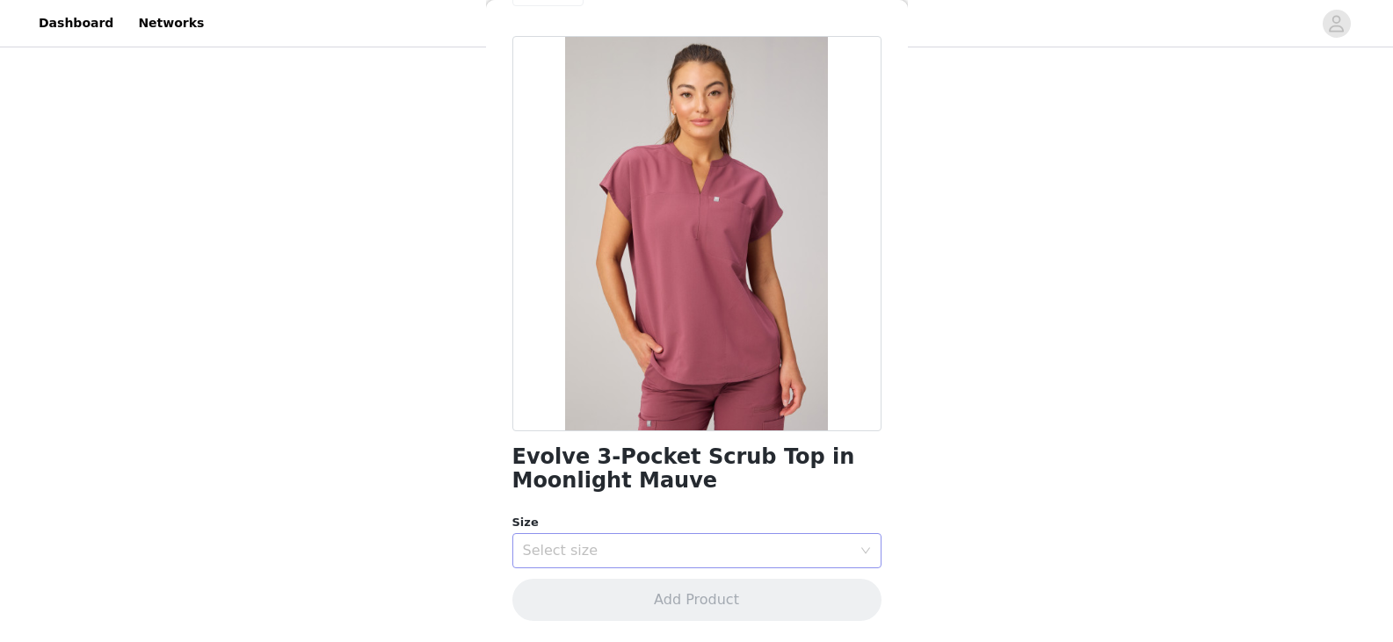
click at [737, 554] on div "Select size" at bounding box center [687, 551] width 329 height 18
click at [568, 611] on li "XS" at bounding box center [690, 618] width 356 height 28
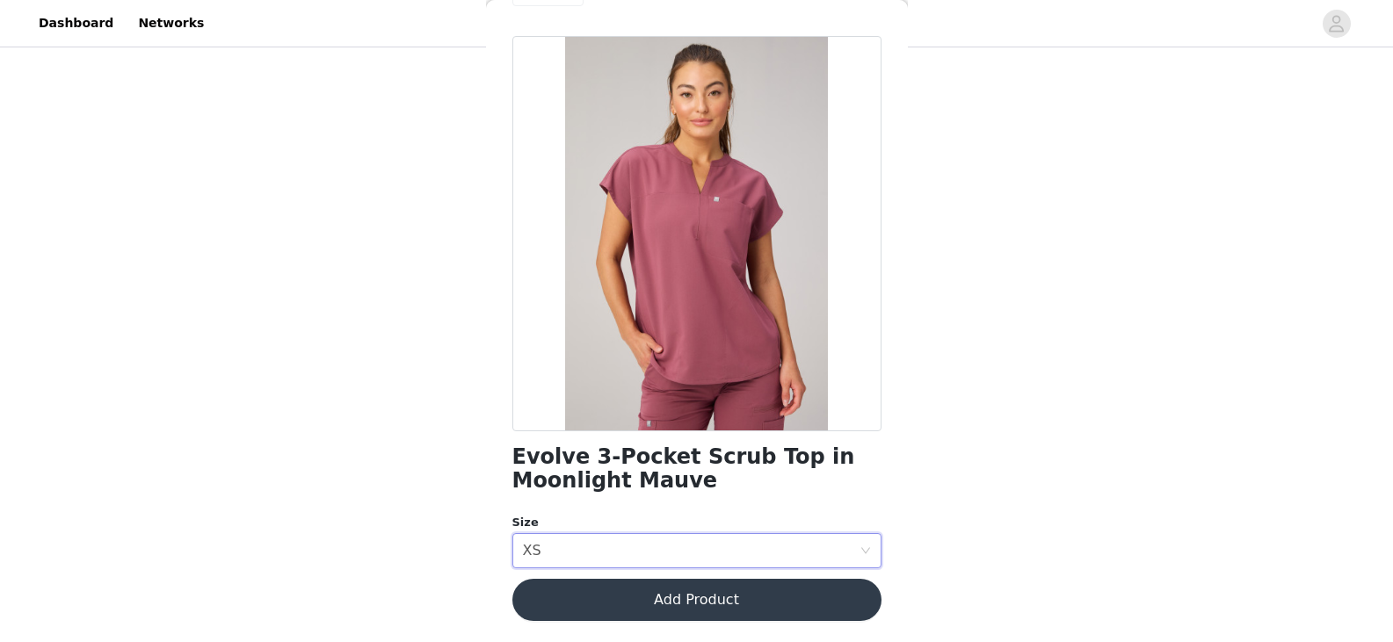
click at [566, 602] on button "Add Product" at bounding box center [696, 600] width 369 height 42
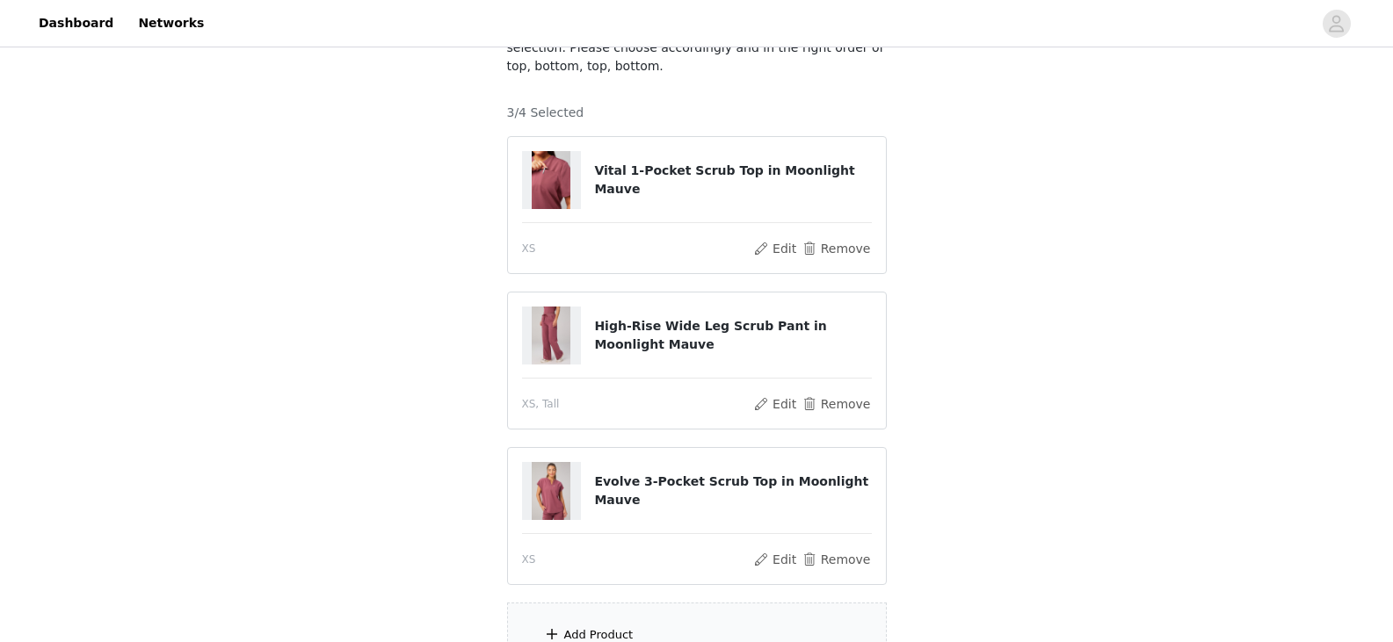
scroll to position [354, 0]
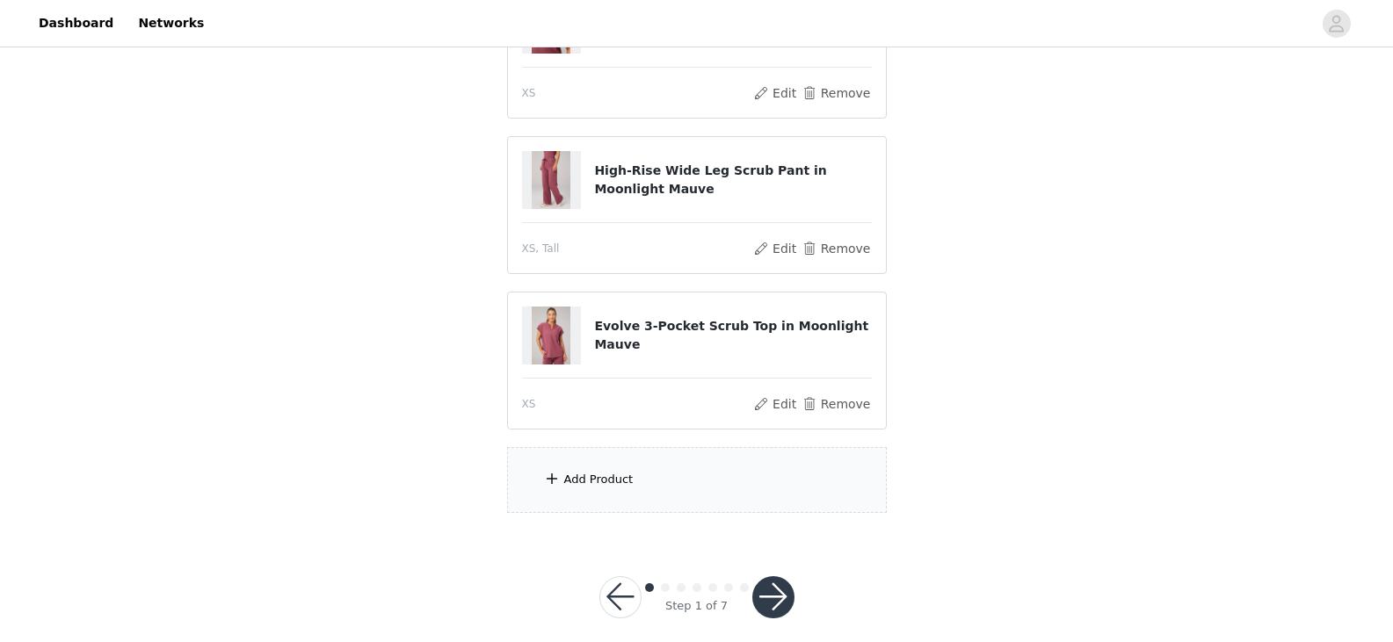
click at [587, 471] on div "Add Product" at bounding box center [598, 480] width 69 height 18
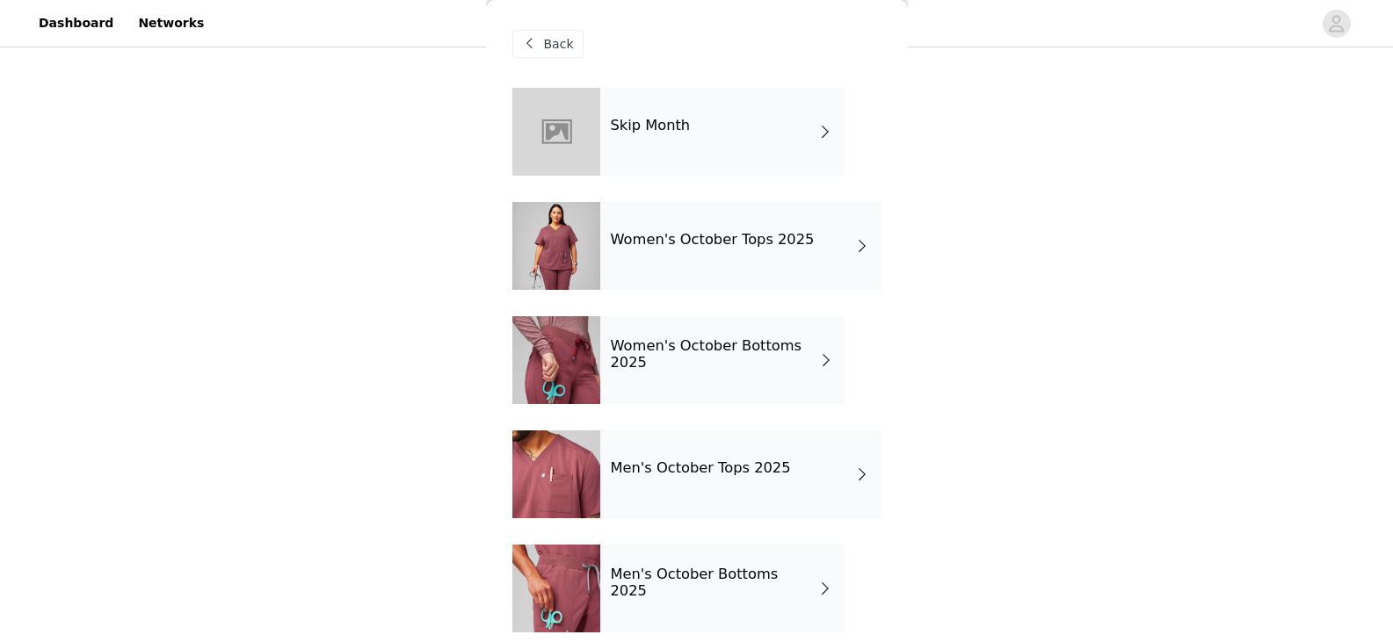
click at [648, 344] on h4 "Women's October Bottoms 2025" at bounding box center [714, 354] width 207 height 33
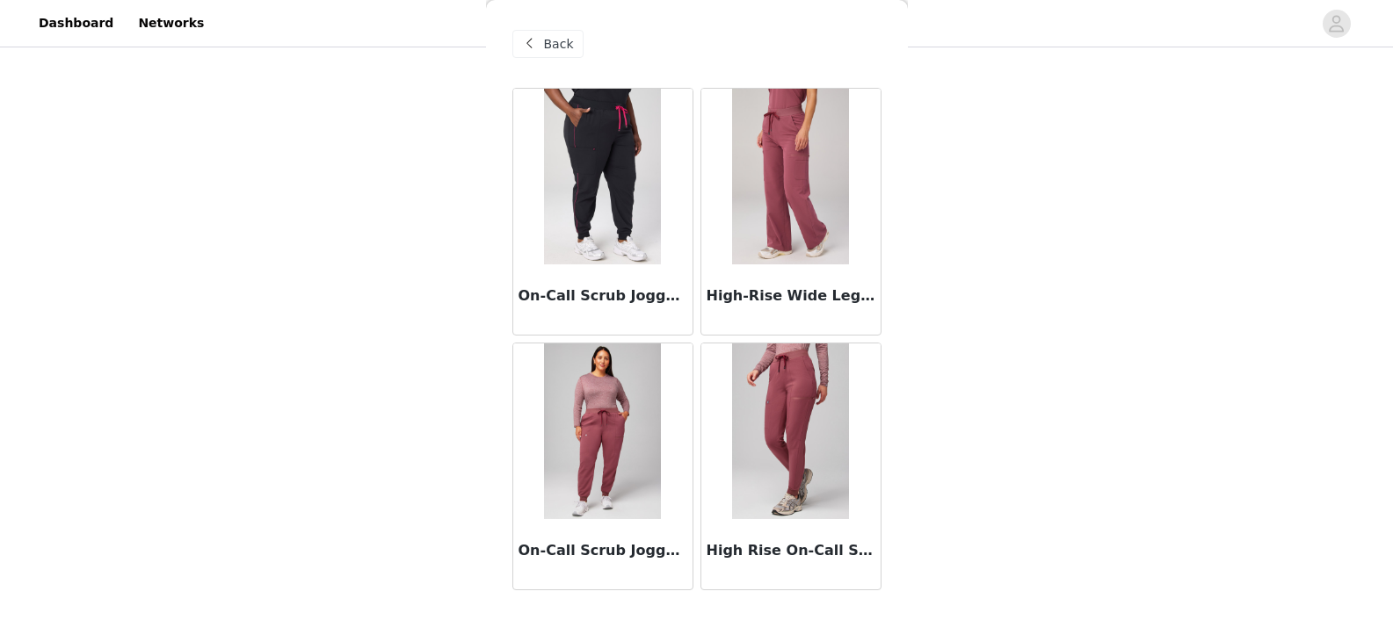
click at [803, 413] on img at bounding box center [790, 432] width 117 height 176
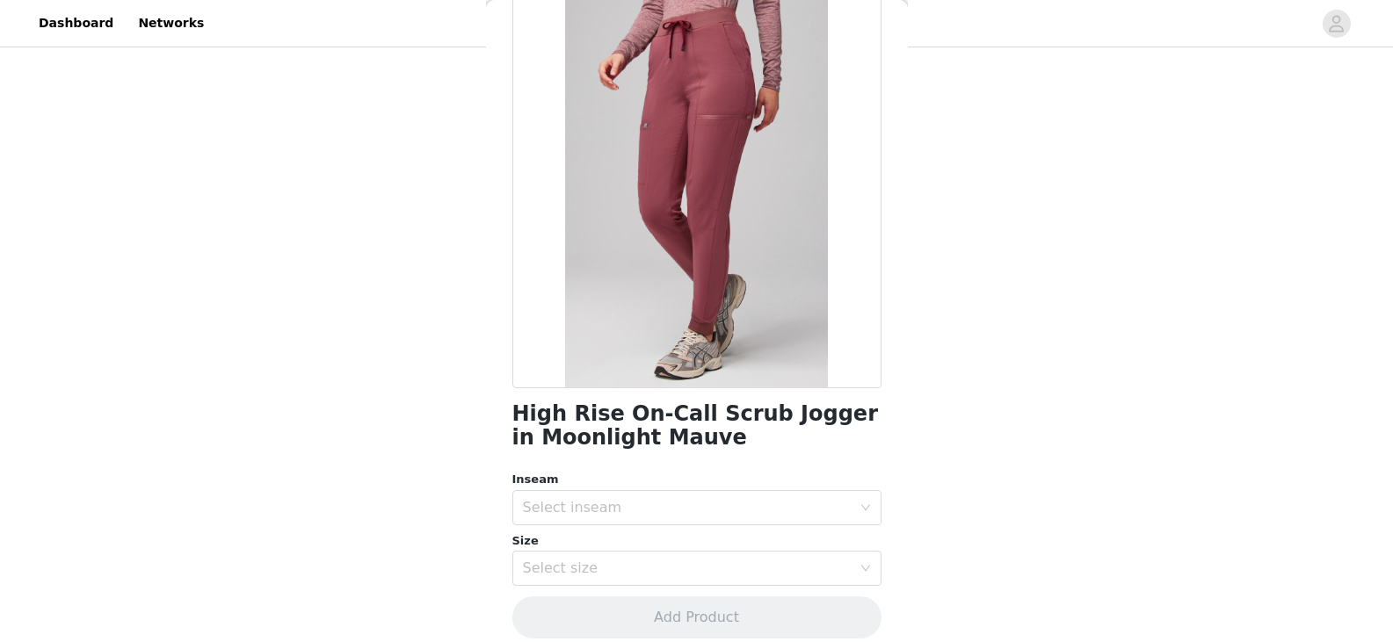
scroll to position [112, 0]
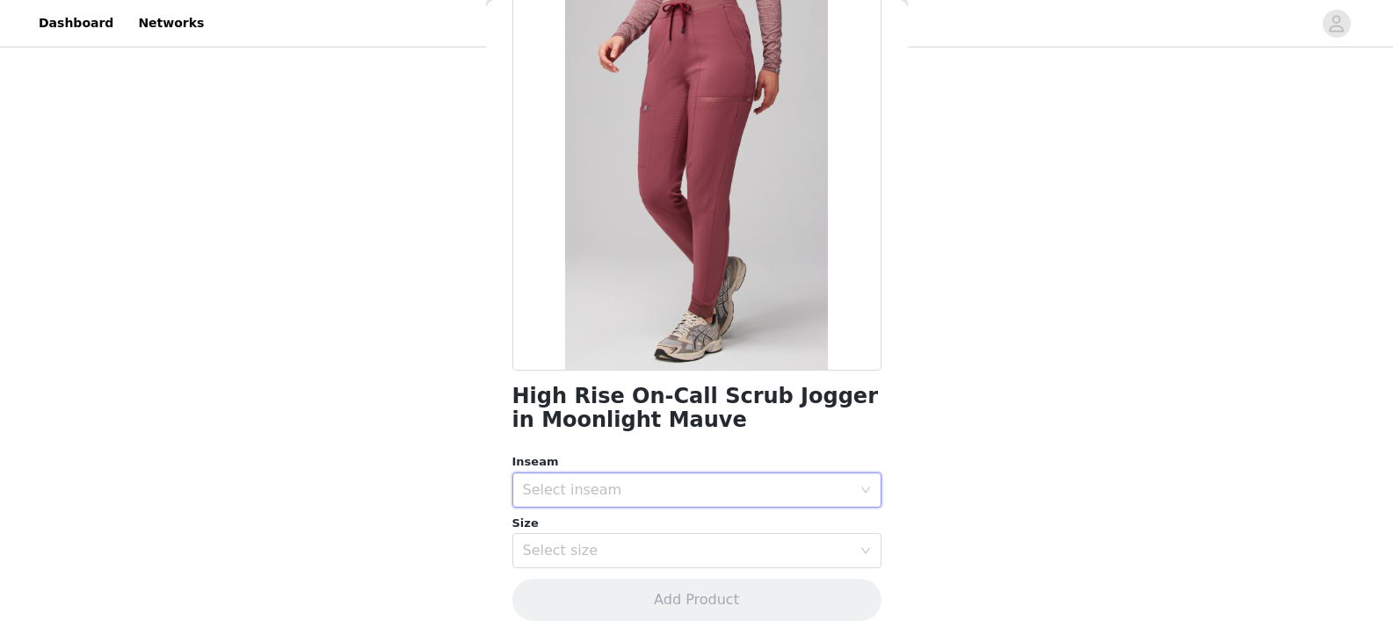
click at [804, 500] on div "Select inseam" at bounding box center [691, 490] width 337 height 33
click at [577, 561] on li "Regular" at bounding box center [690, 557] width 356 height 28
click at [560, 566] on div "Select size" at bounding box center [691, 550] width 337 height 33
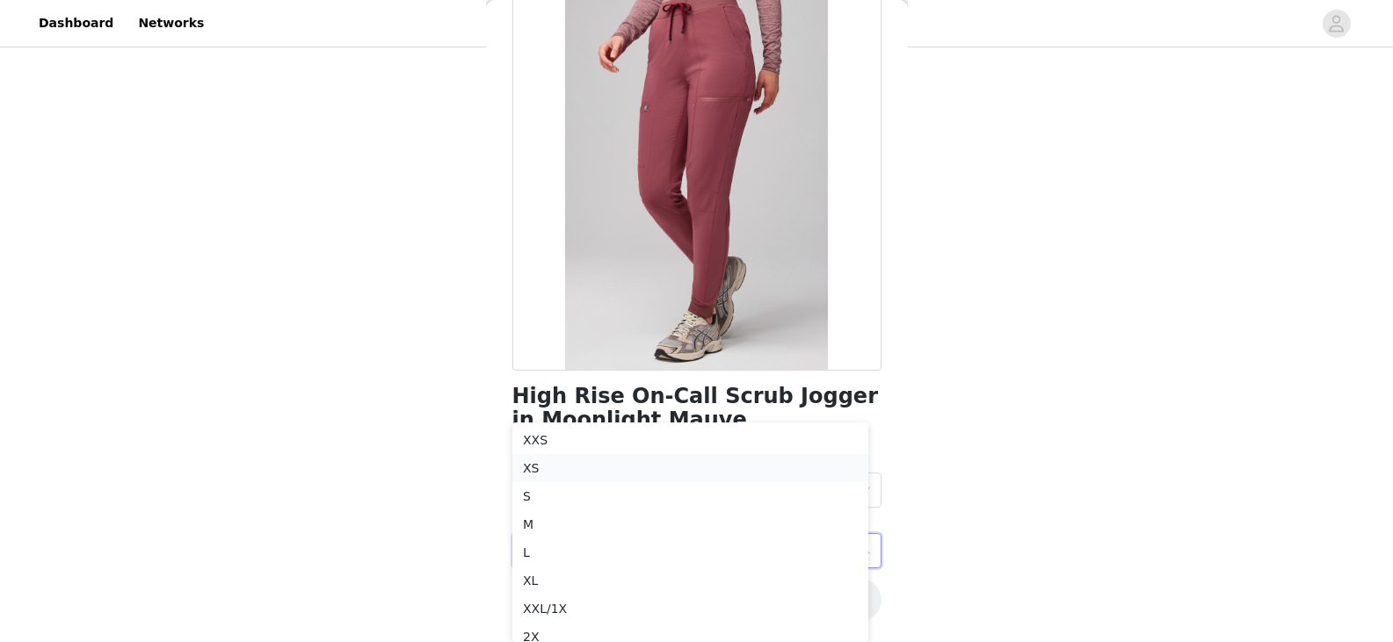
click at [535, 470] on li "XS" at bounding box center [690, 468] width 356 height 28
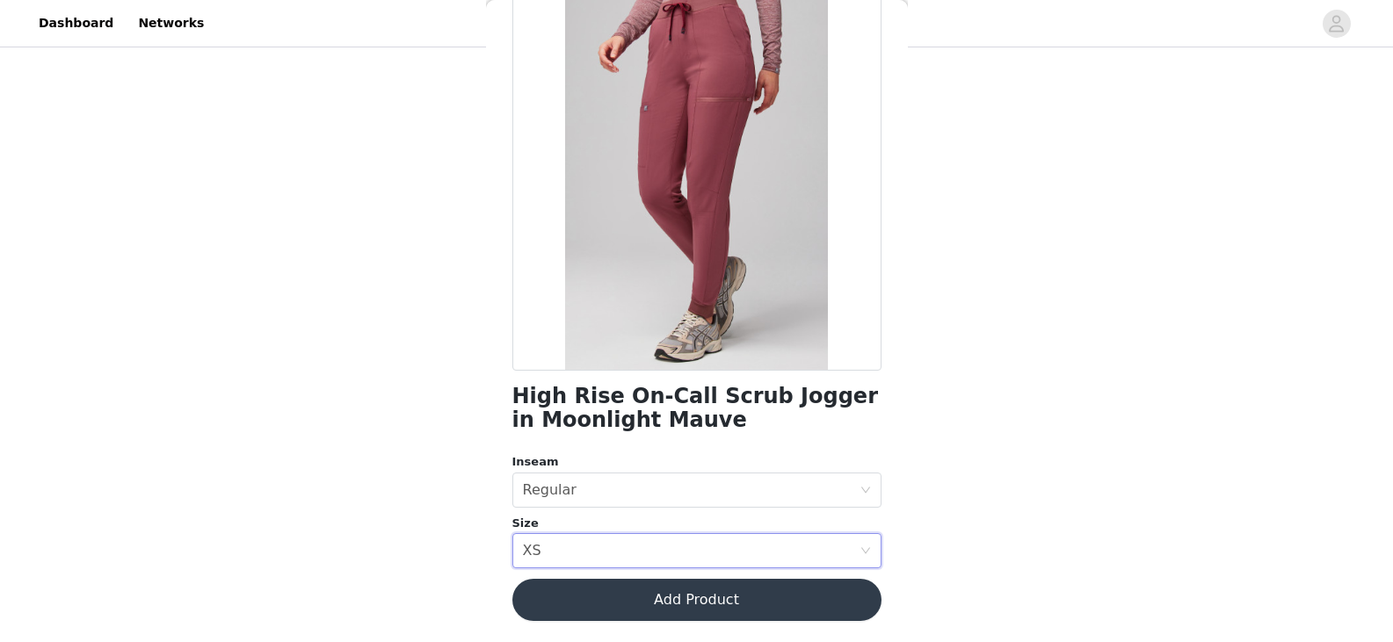
scroll to position [354, 0]
click at [681, 604] on button "Add Product" at bounding box center [696, 600] width 369 height 42
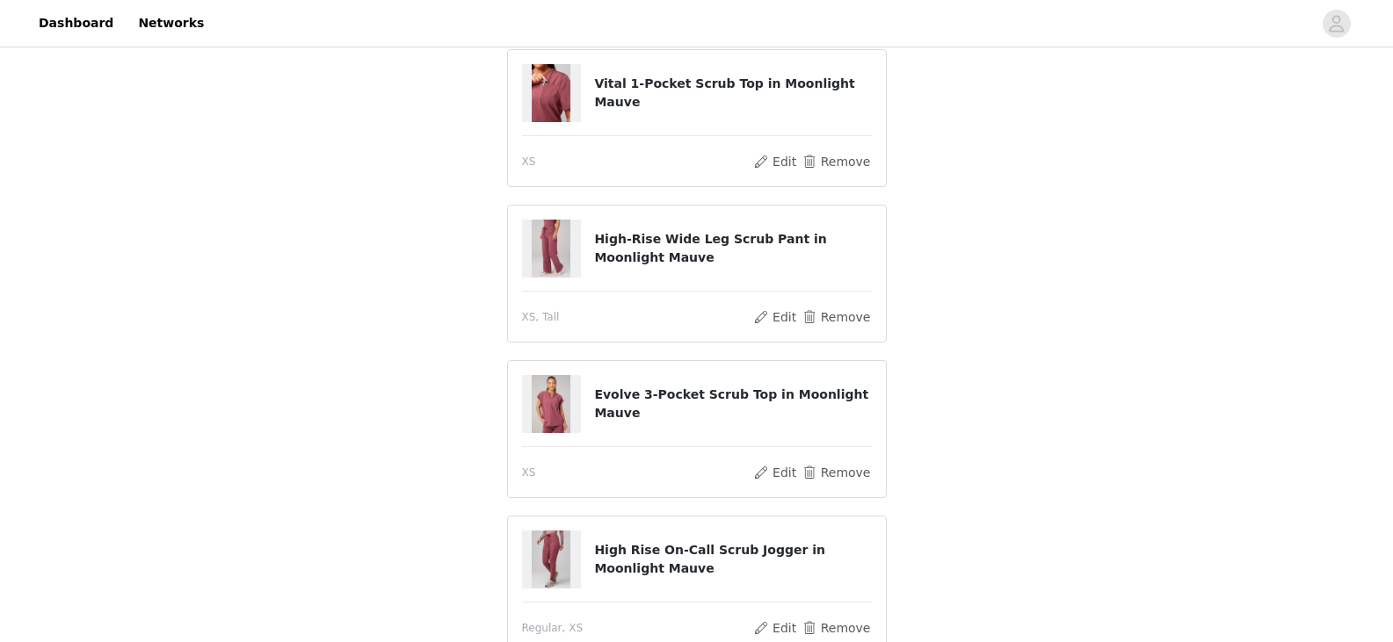
scroll to position [512, 0]
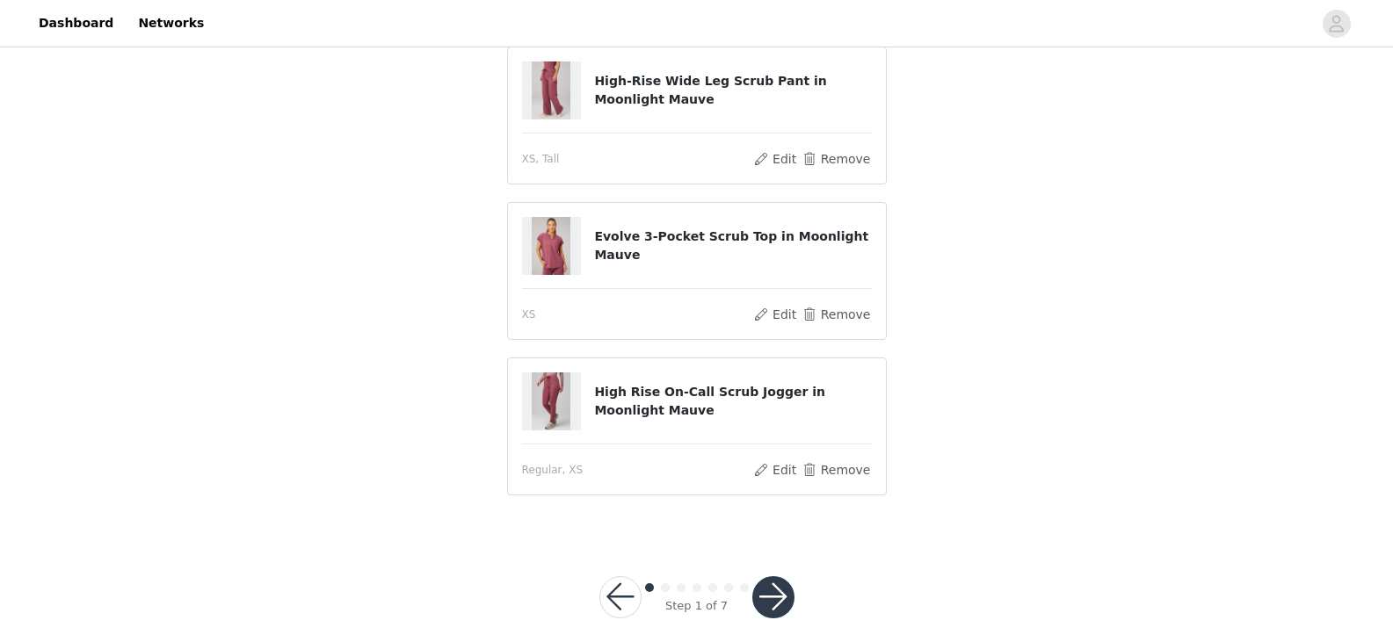
click at [772, 576] on button "button" at bounding box center [773, 597] width 42 height 42
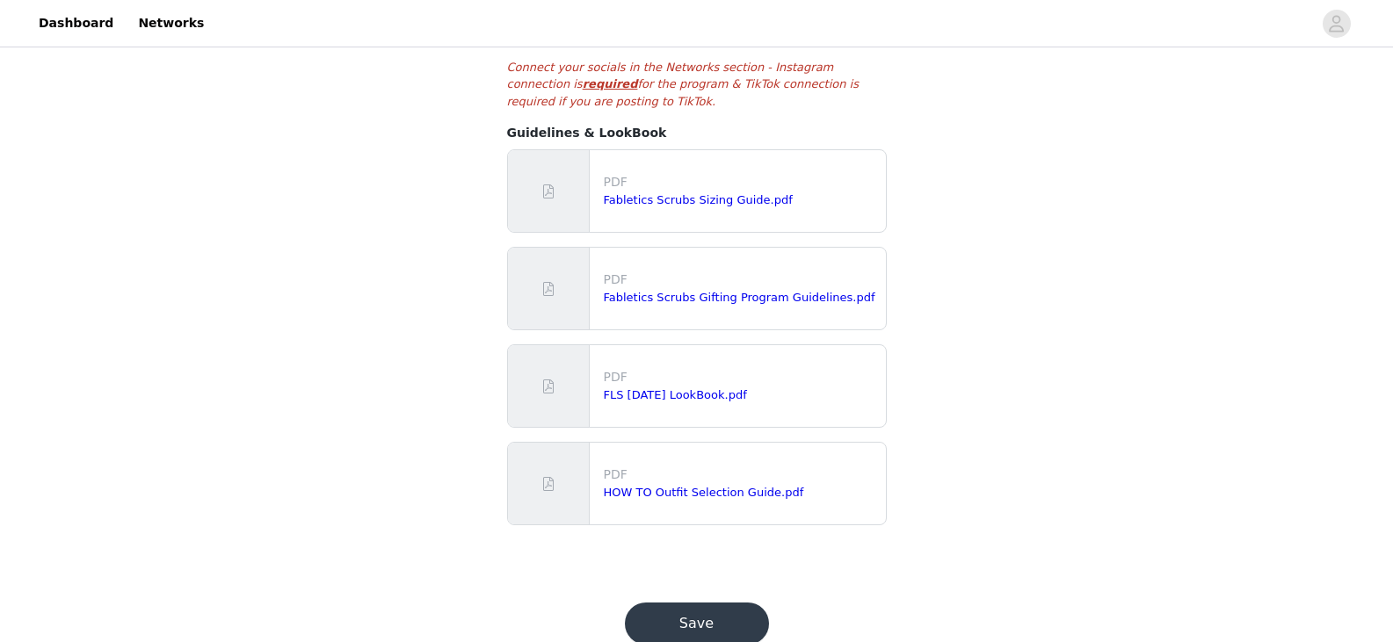
scroll to position [427, 0]
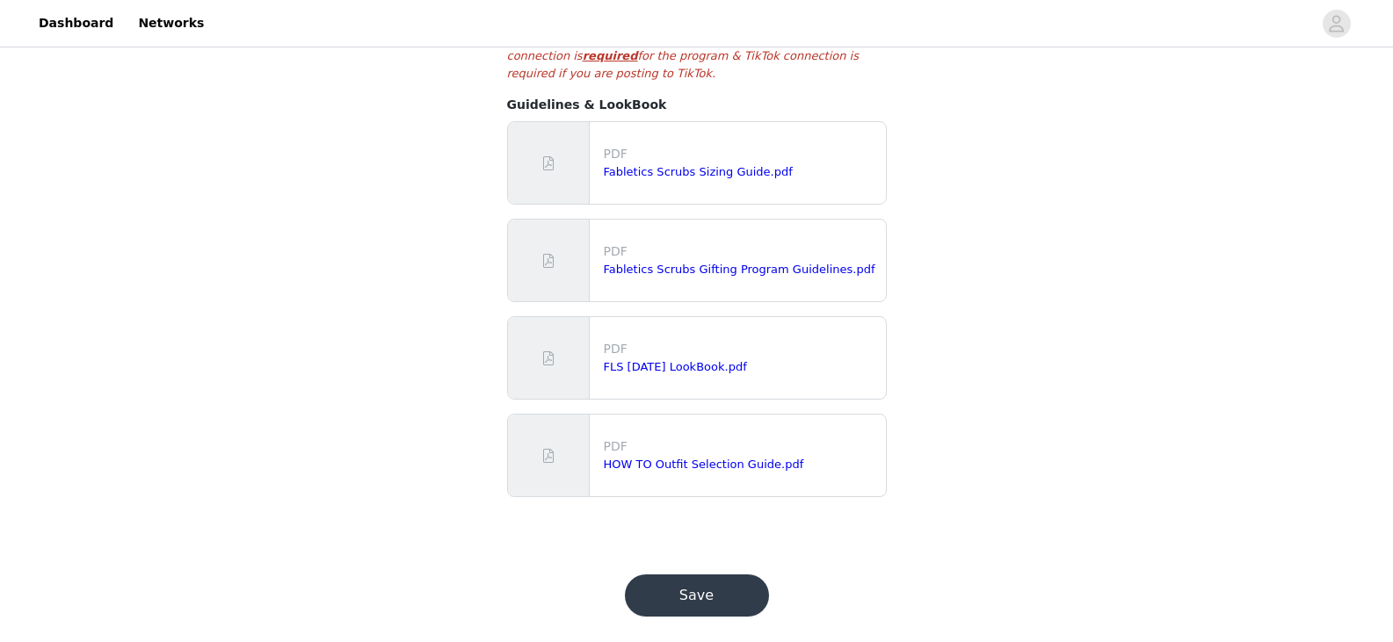
click at [713, 583] on button "Save" at bounding box center [697, 596] width 144 height 42
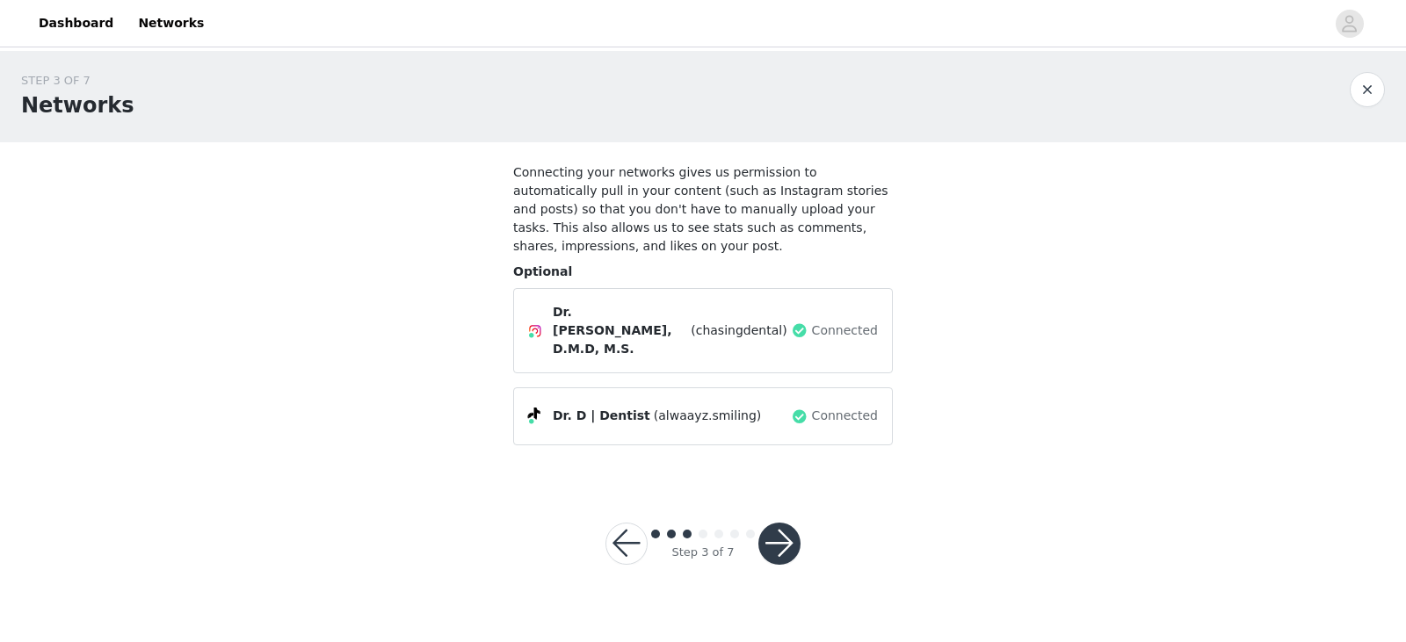
click at [792, 523] on button "button" at bounding box center [779, 544] width 42 height 42
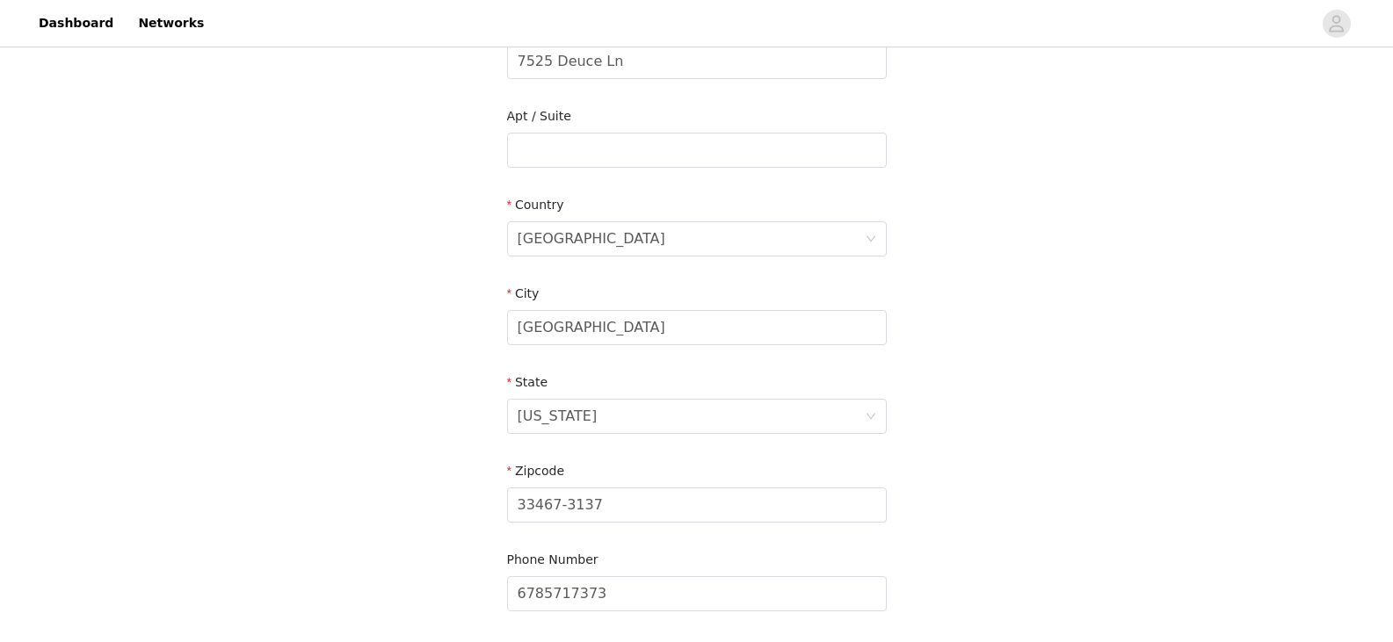
scroll to position [593, 0]
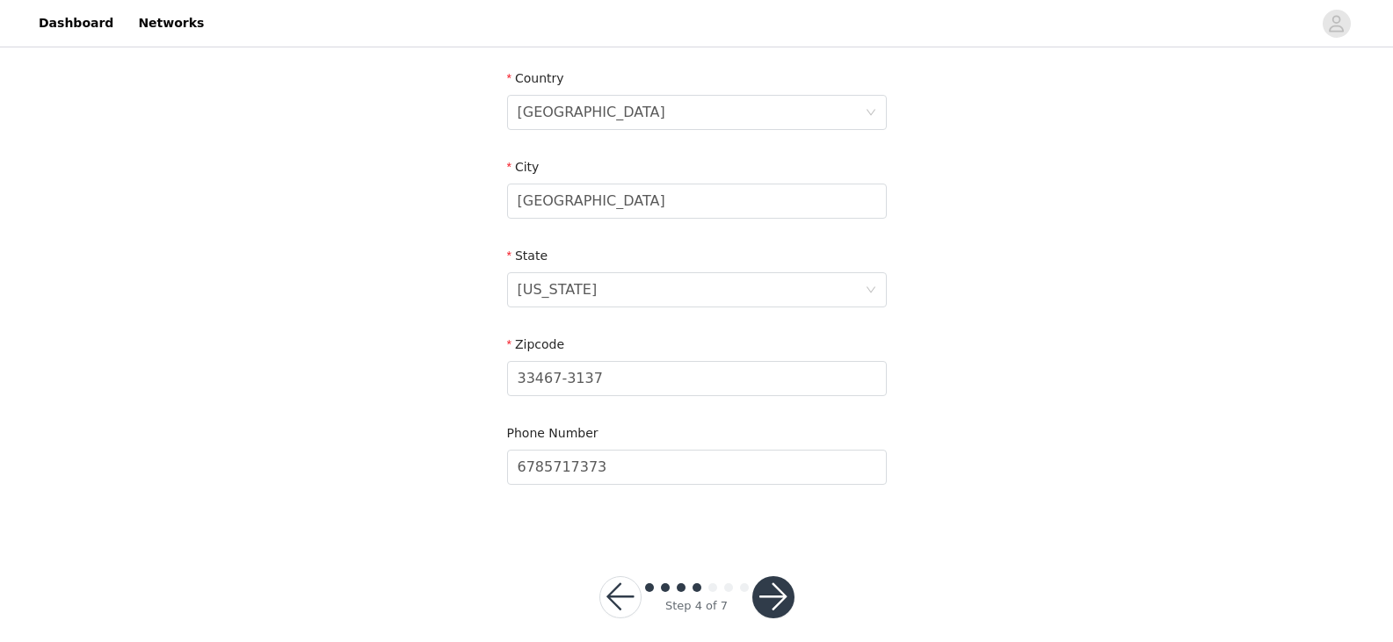
click at [780, 586] on button "button" at bounding box center [773, 597] width 42 height 42
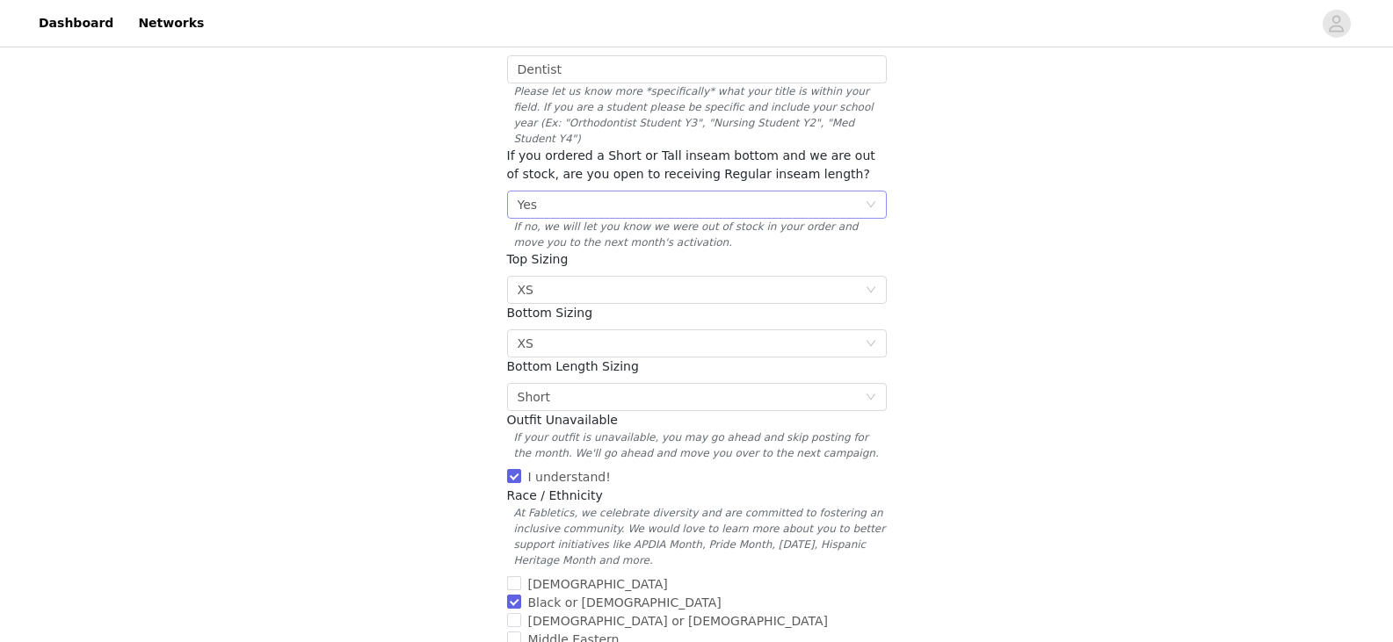
scroll to position [283, 0]
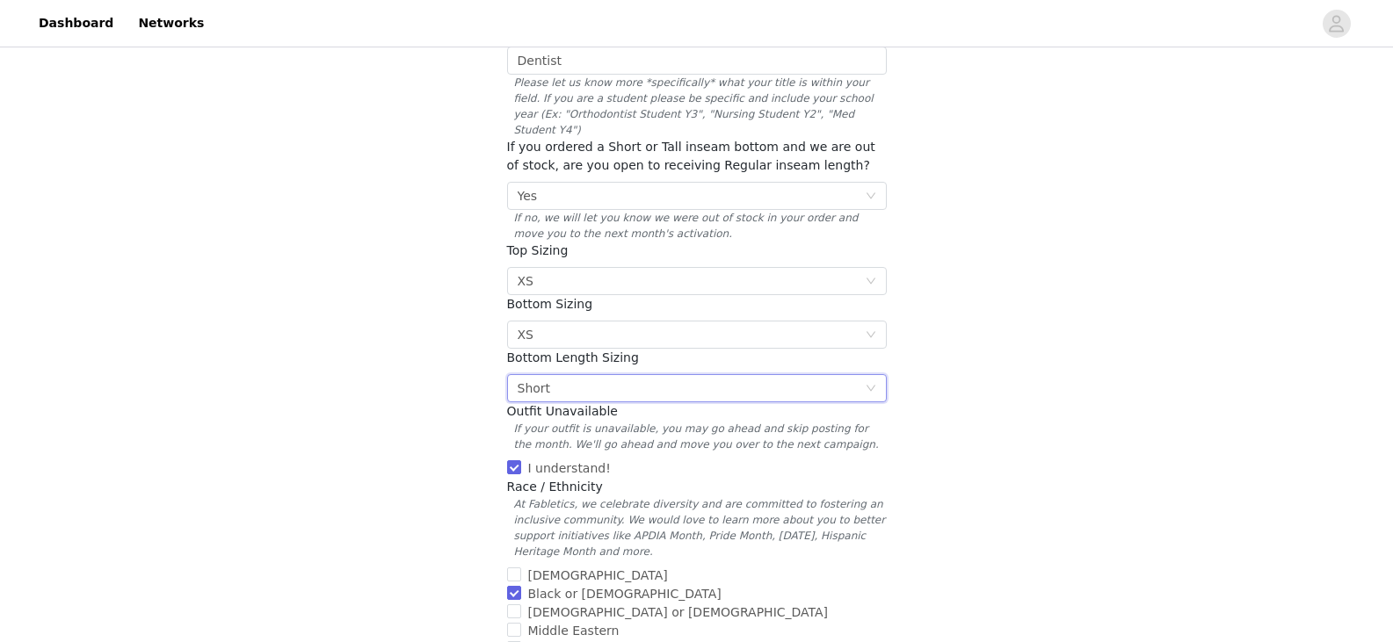
click at [738, 375] on div "Select Short" at bounding box center [691, 388] width 347 height 26
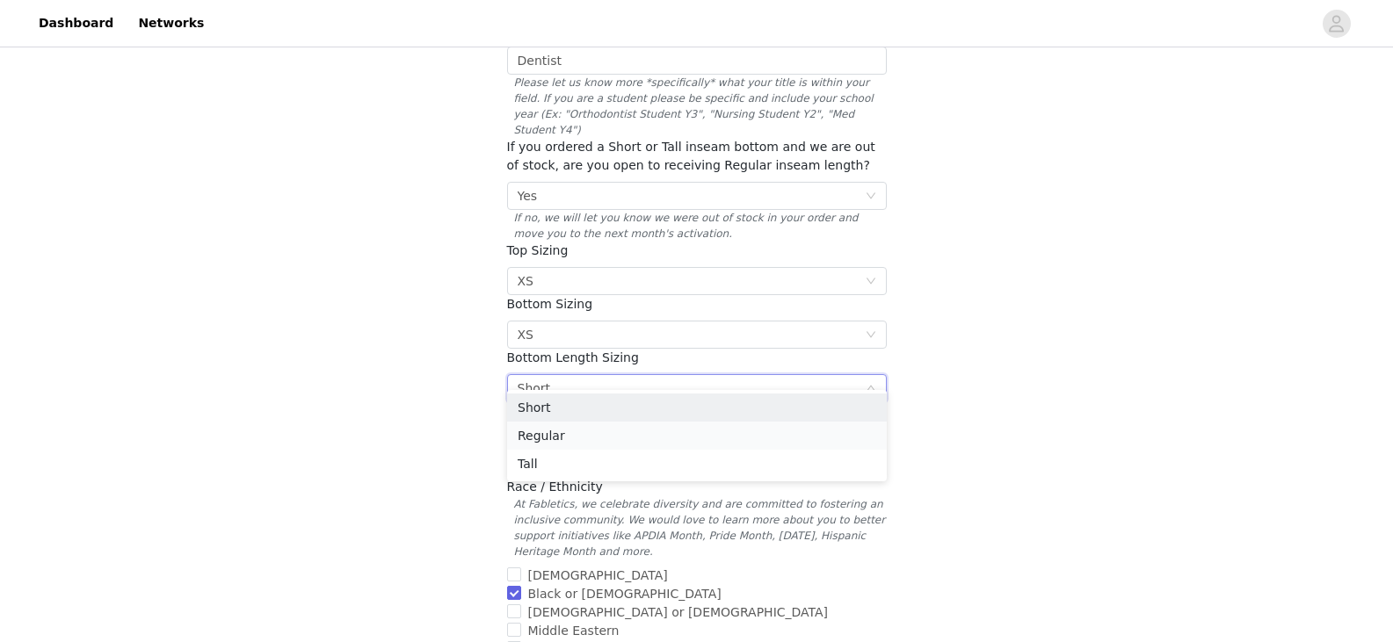
click at [566, 439] on li "Regular" at bounding box center [697, 436] width 380 height 28
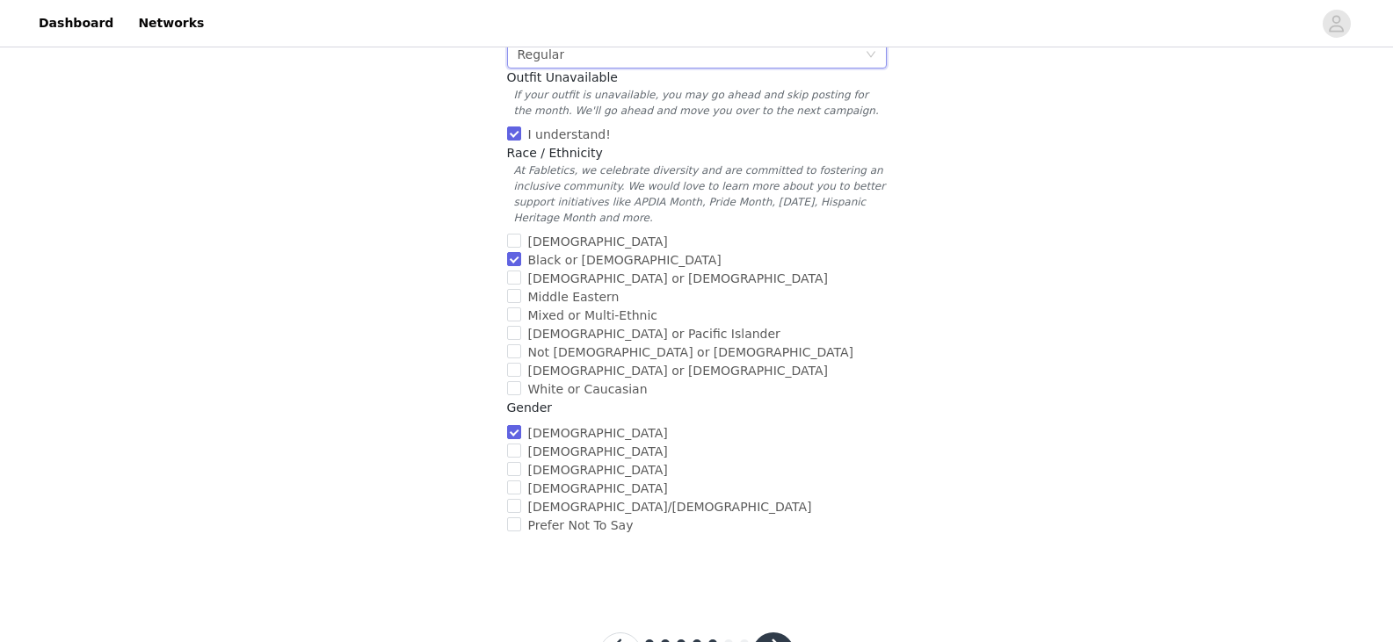
scroll to position [676, 0]
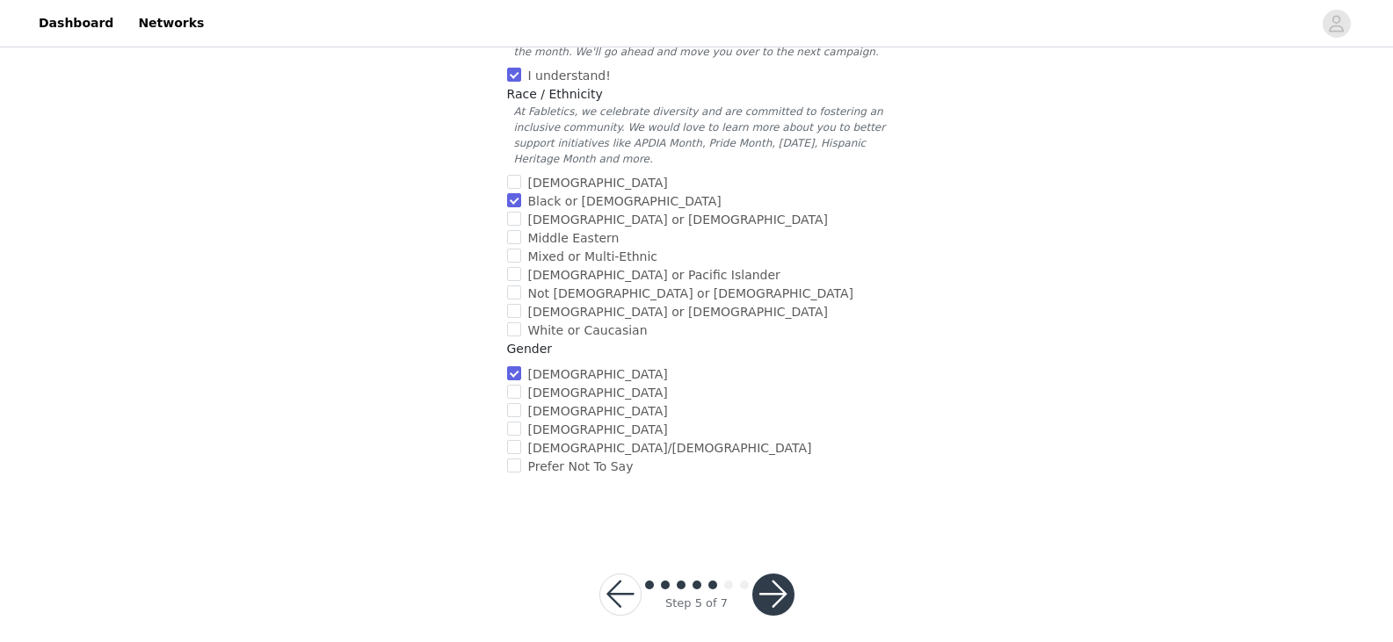
click at [778, 578] on button "button" at bounding box center [773, 595] width 42 height 42
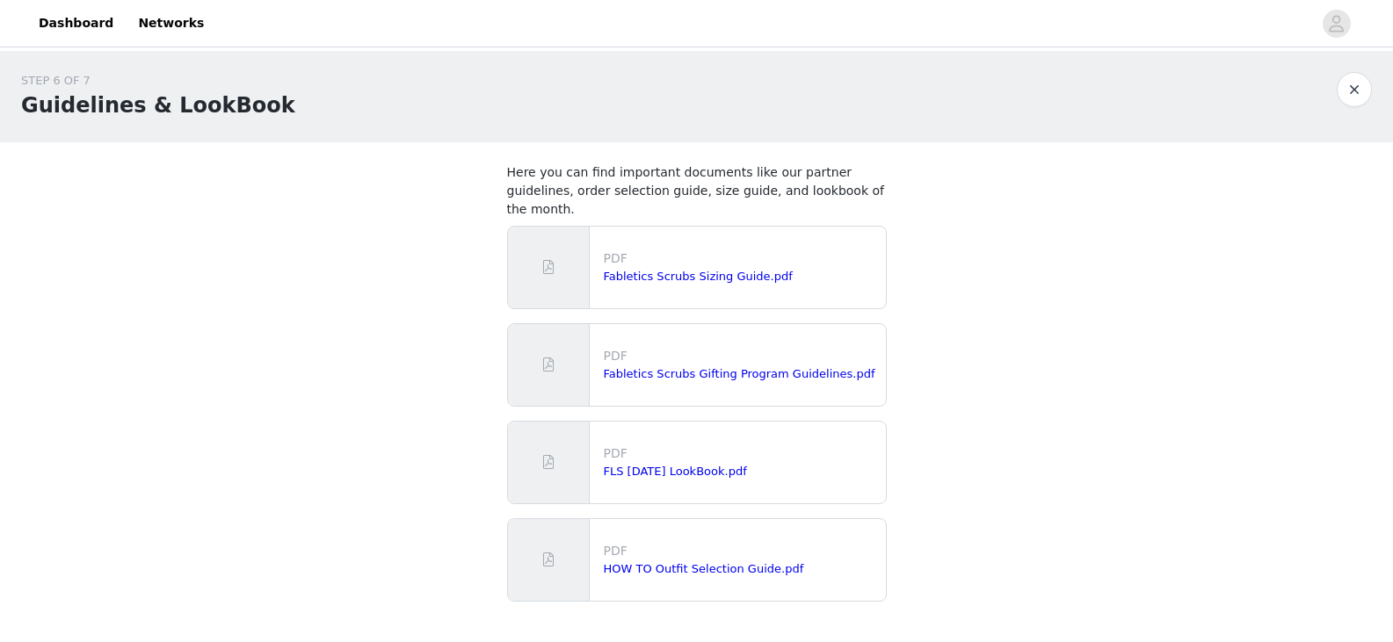
scroll to position [103, 0]
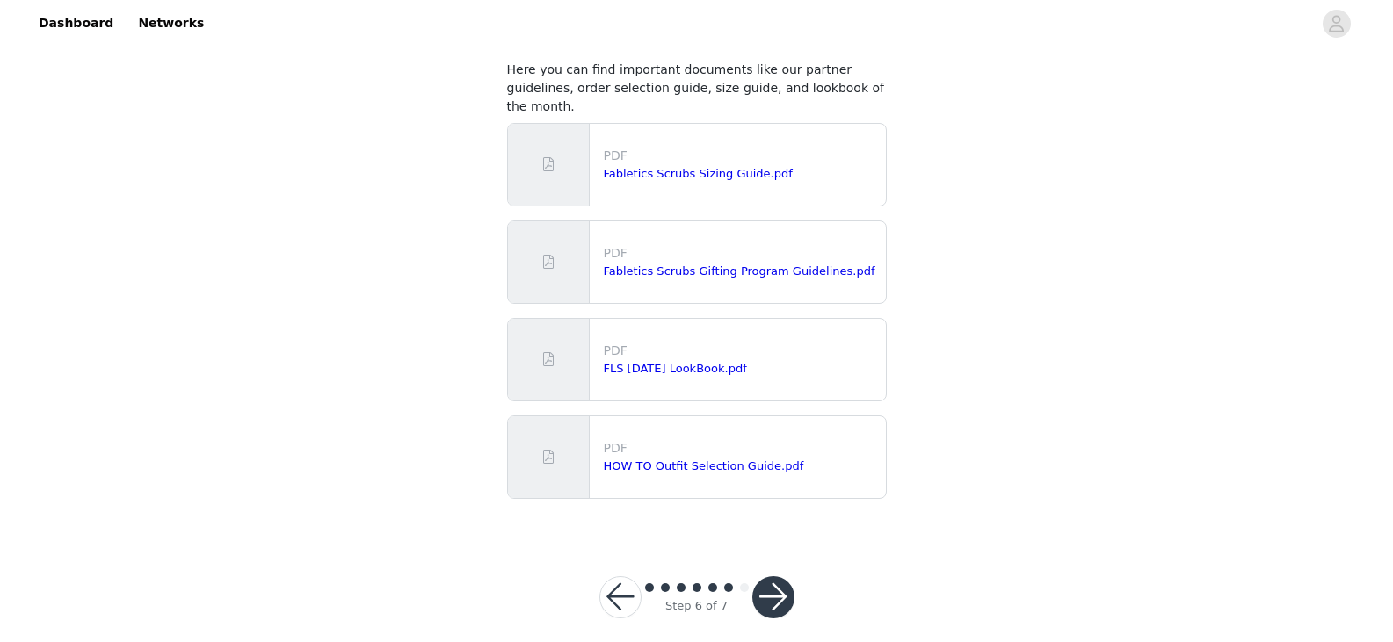
click at [774, 583] on button "button" at bounding box center [773, 597] width 42 height 42
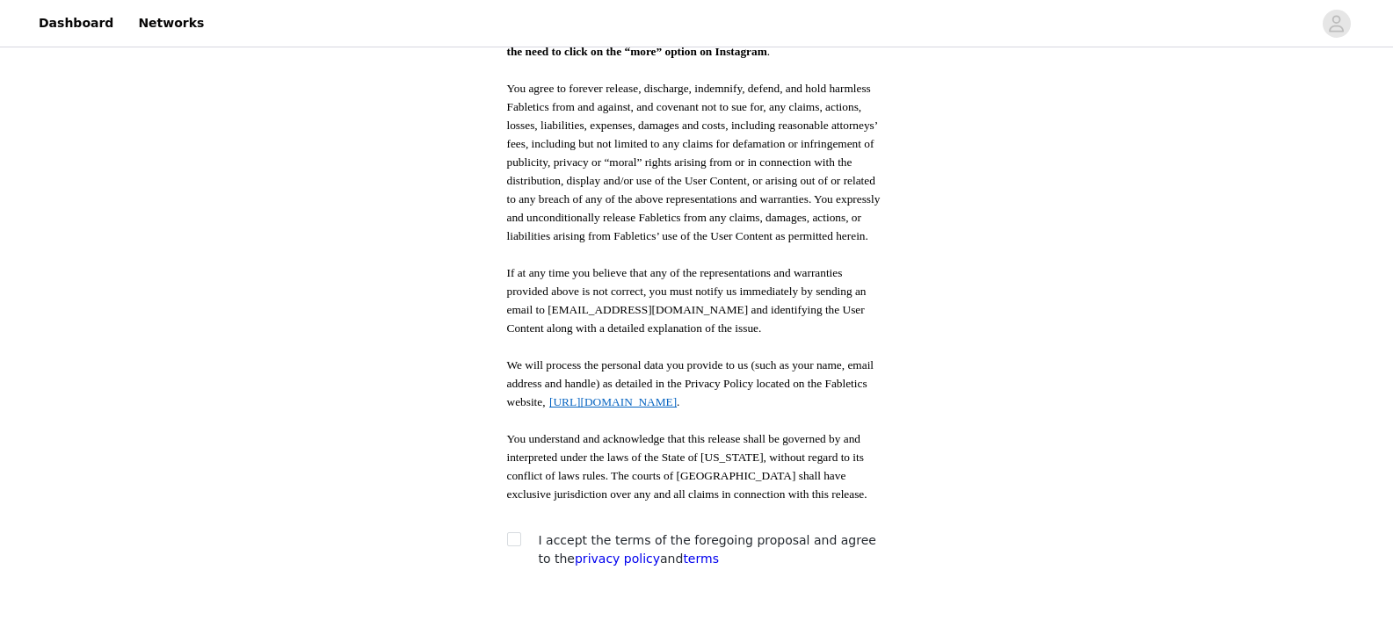
scroll to position [994, 0]
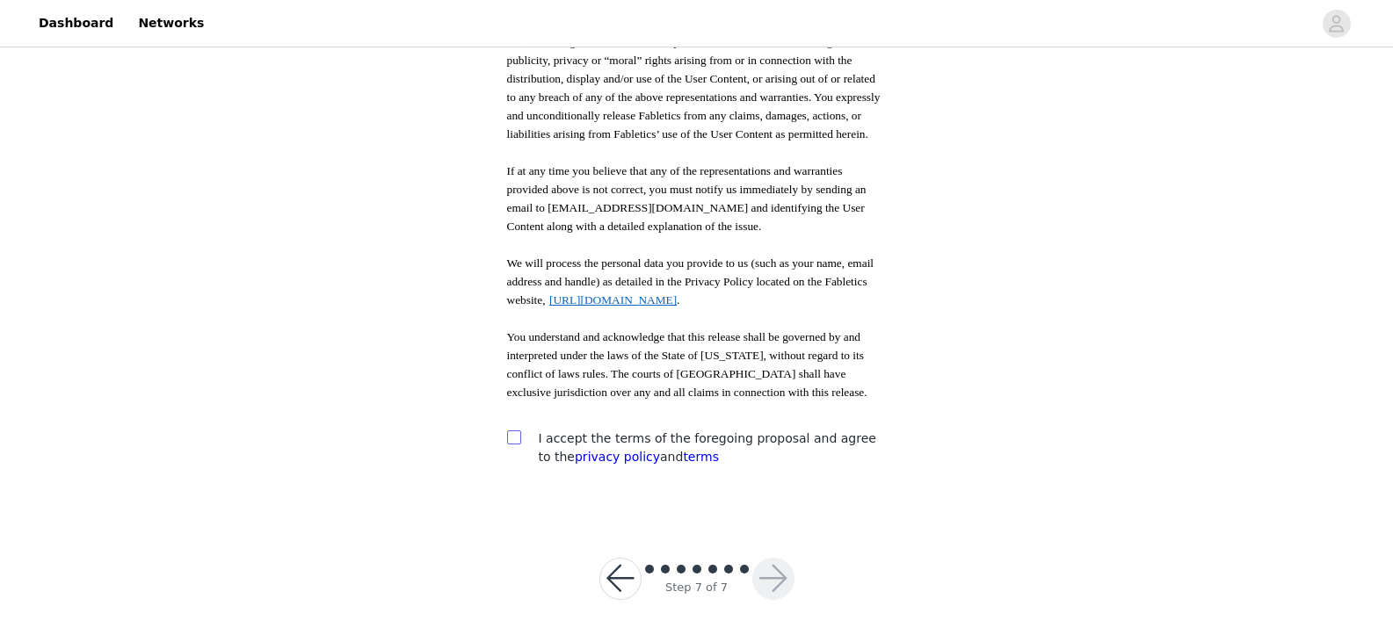
click at [514, 437] on input "checkbox" at bounding box center [513, 437] width 12 height 12
checkbox input "true"
click at [766, 589] on button "button" at bounding box center [773, 579] width 42 height 42
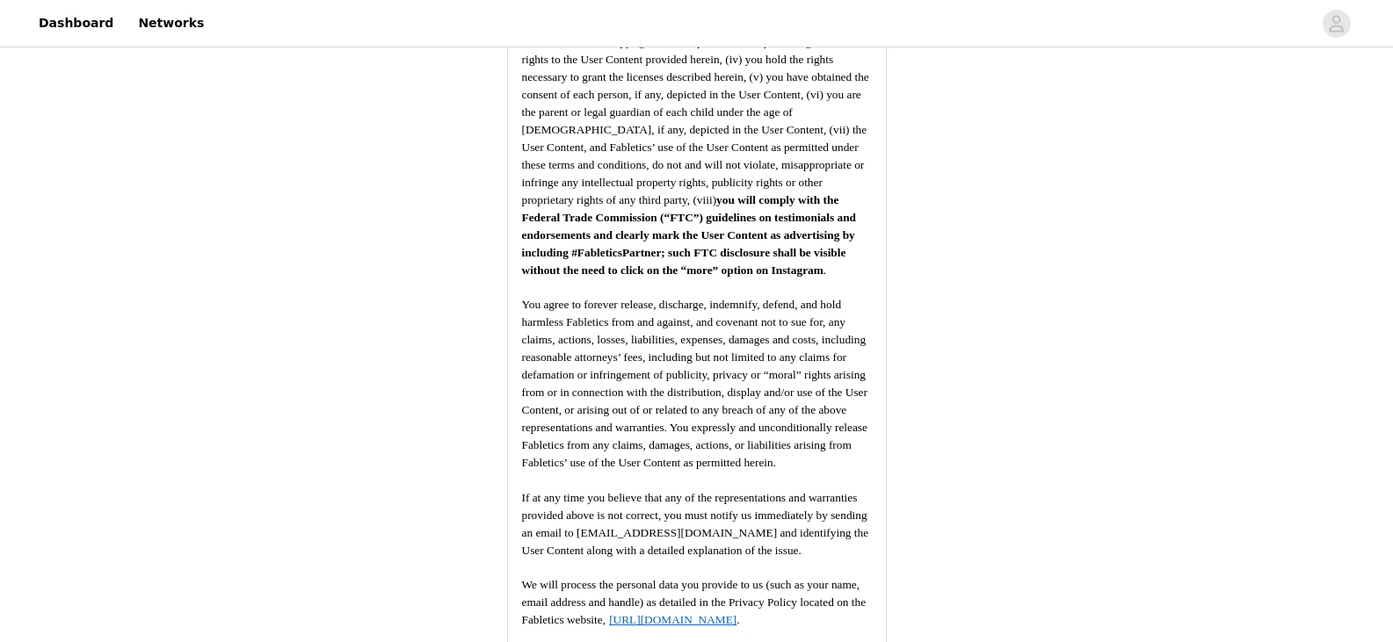
scroll to position [2734, 0]
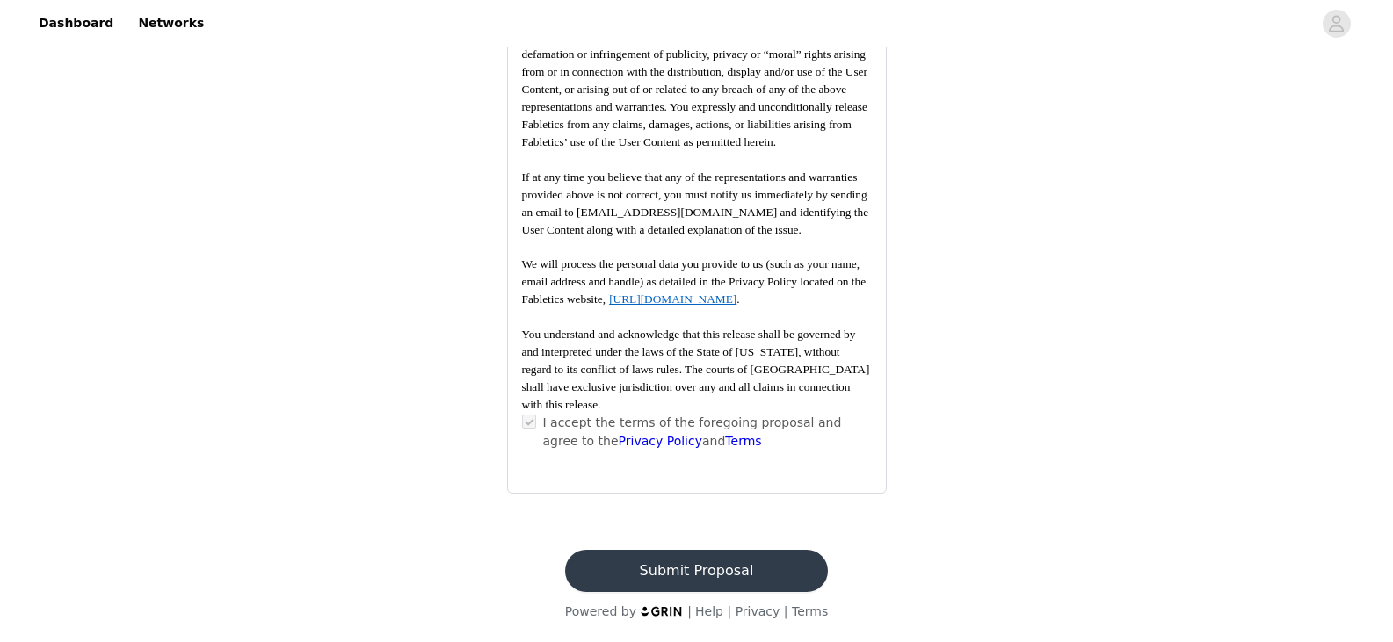
click at [682, 576] on button "Submit Proposal" at bounding box center [696, 571] width 263 height 42
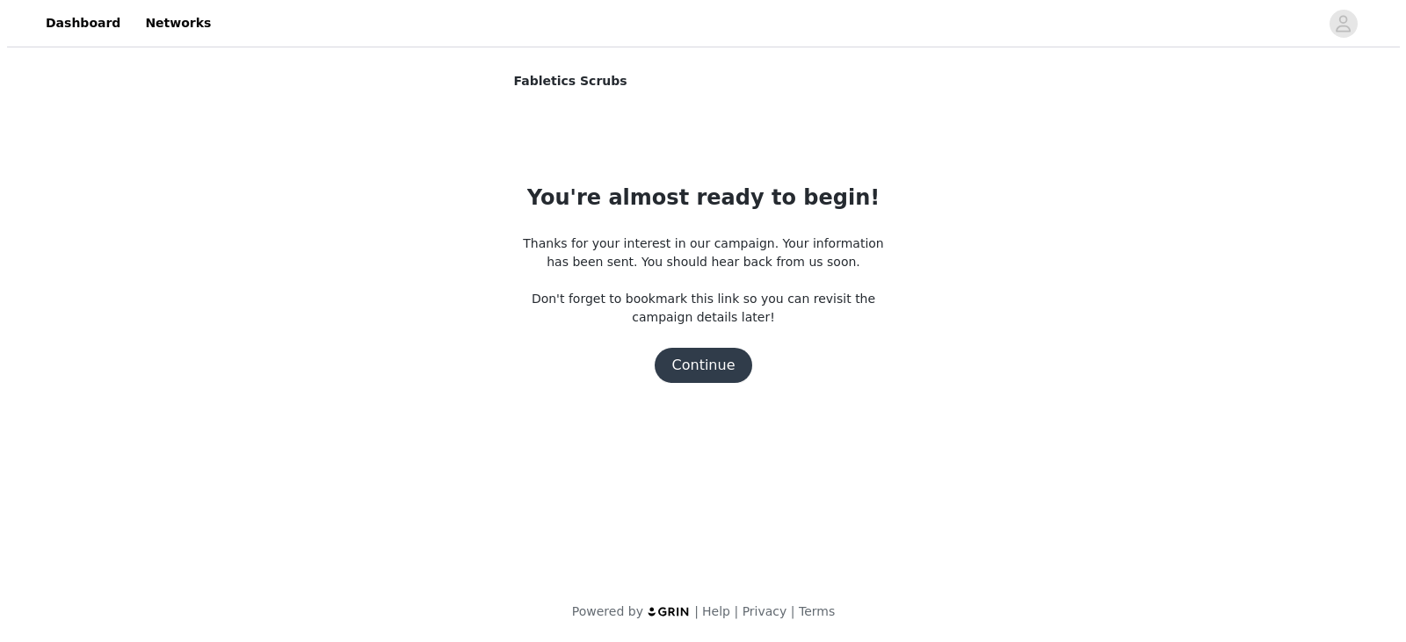
scroll to position [0, 0]
click at [693, 364] on button "Continue" at bounding box center [703, 365] width 98 height 35
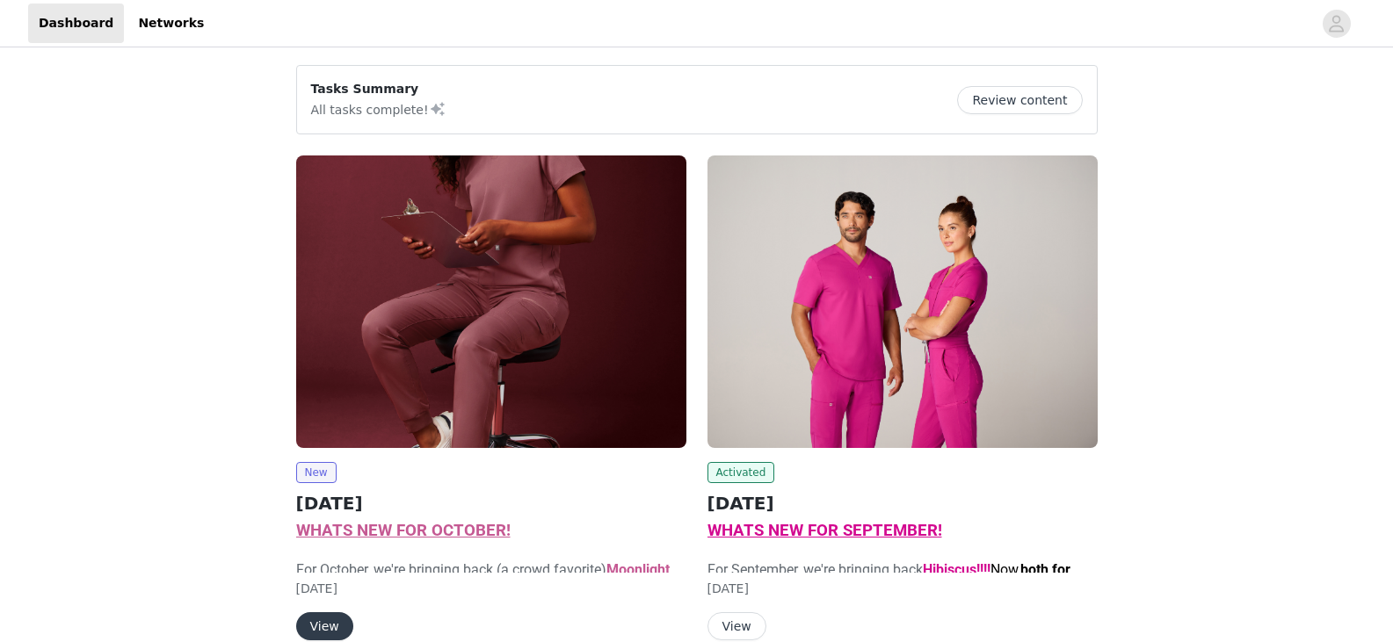
scroll to position [87, 0]
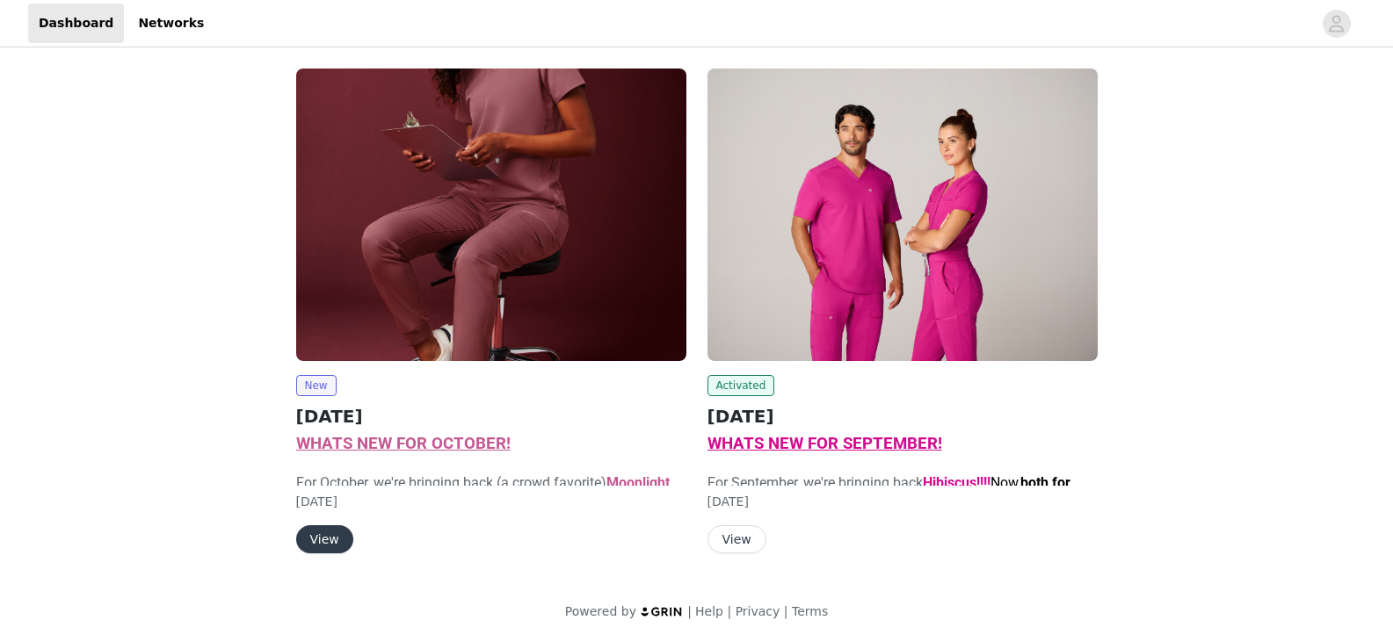
click at [769, 336] on img at bounding box center [902, 215] width 390 height 293
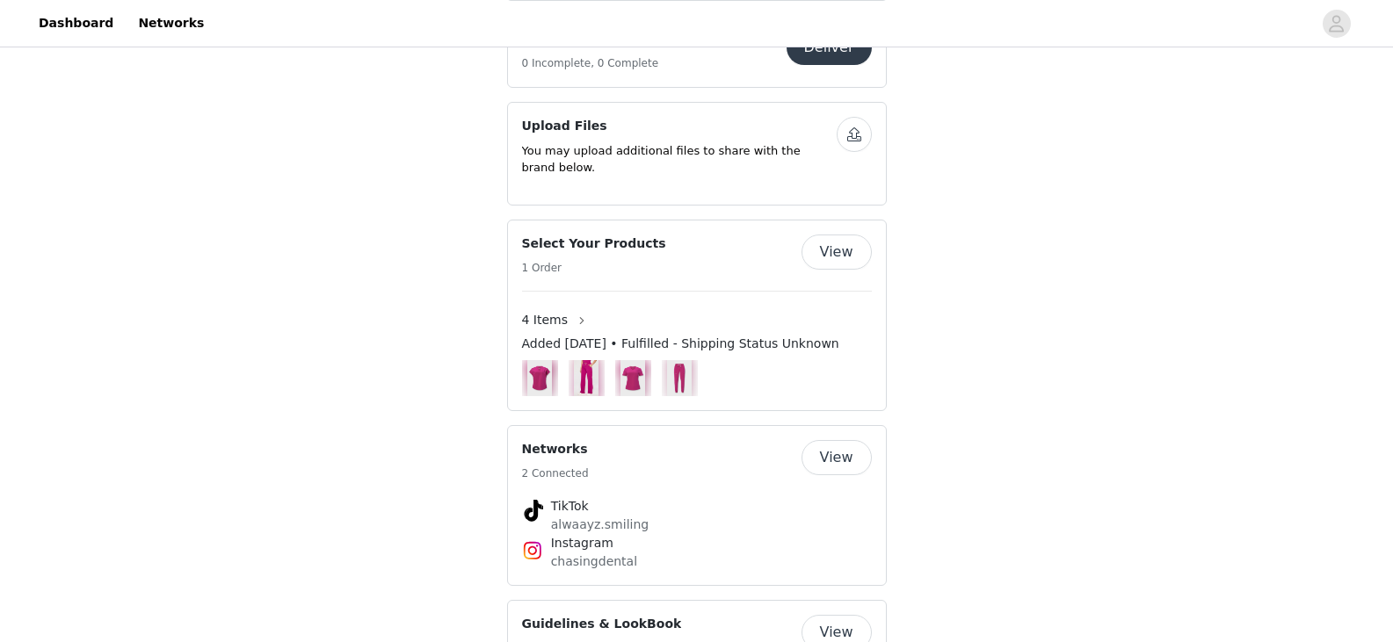
scroll to position [1569, 0]
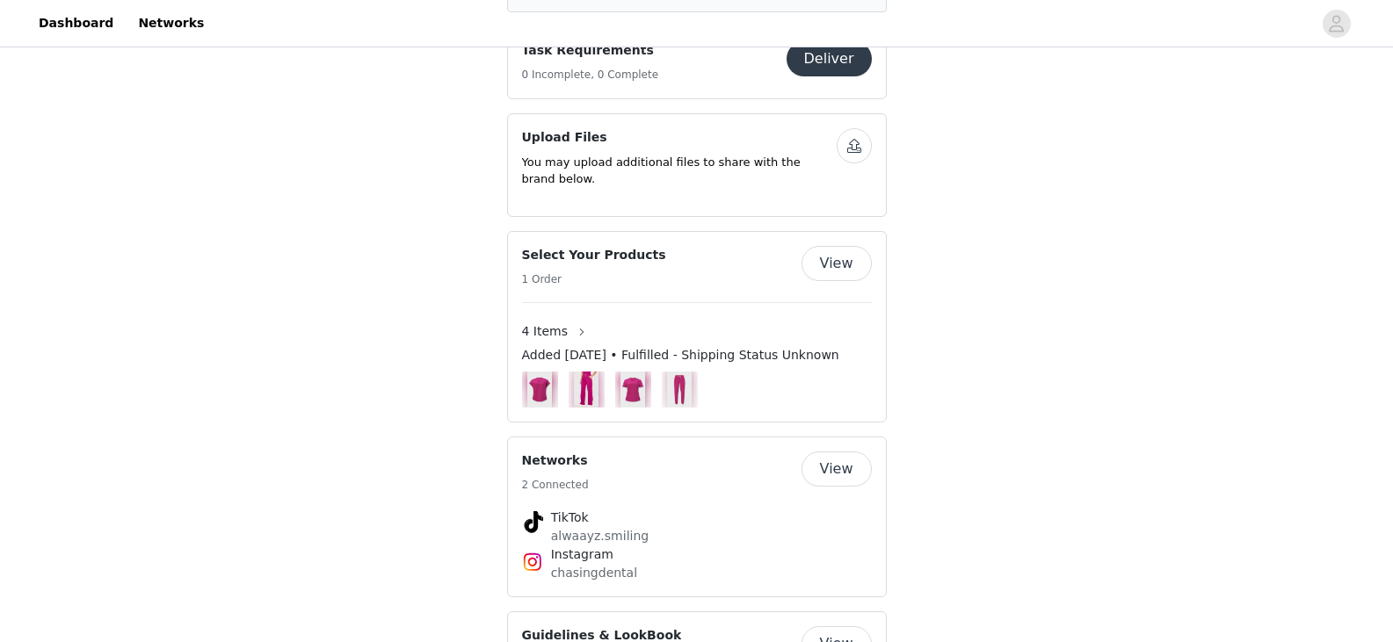
click at [846, 261] on button "View" at bounding box center [836, 263] width 70 height 35
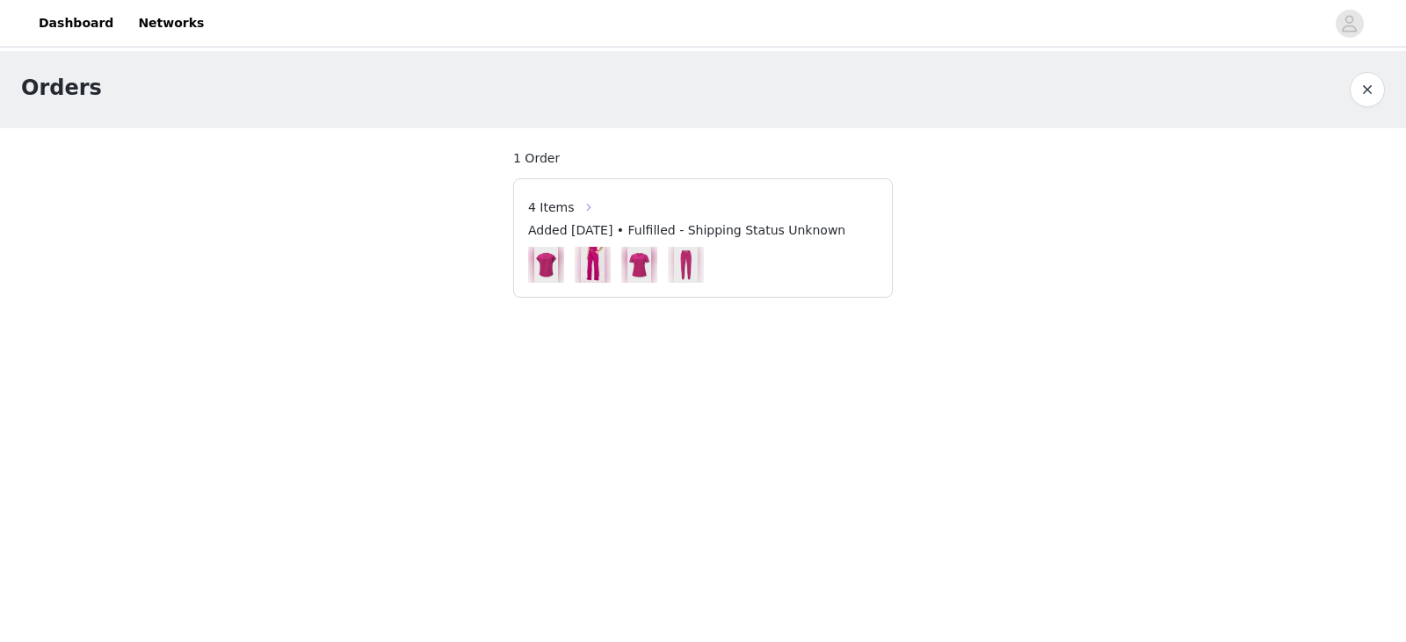
click at [575, 208] on button "button" at bounding box center [589, 207] width 28 height 28
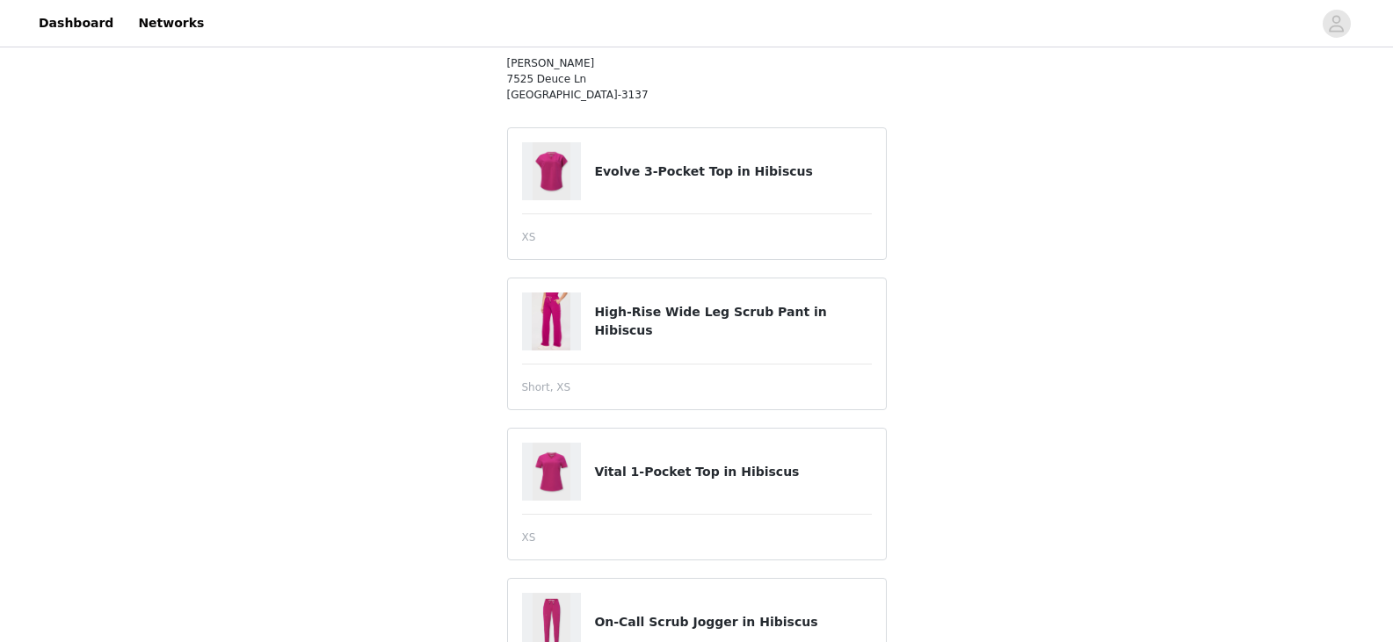
scroll to position [170, 0]
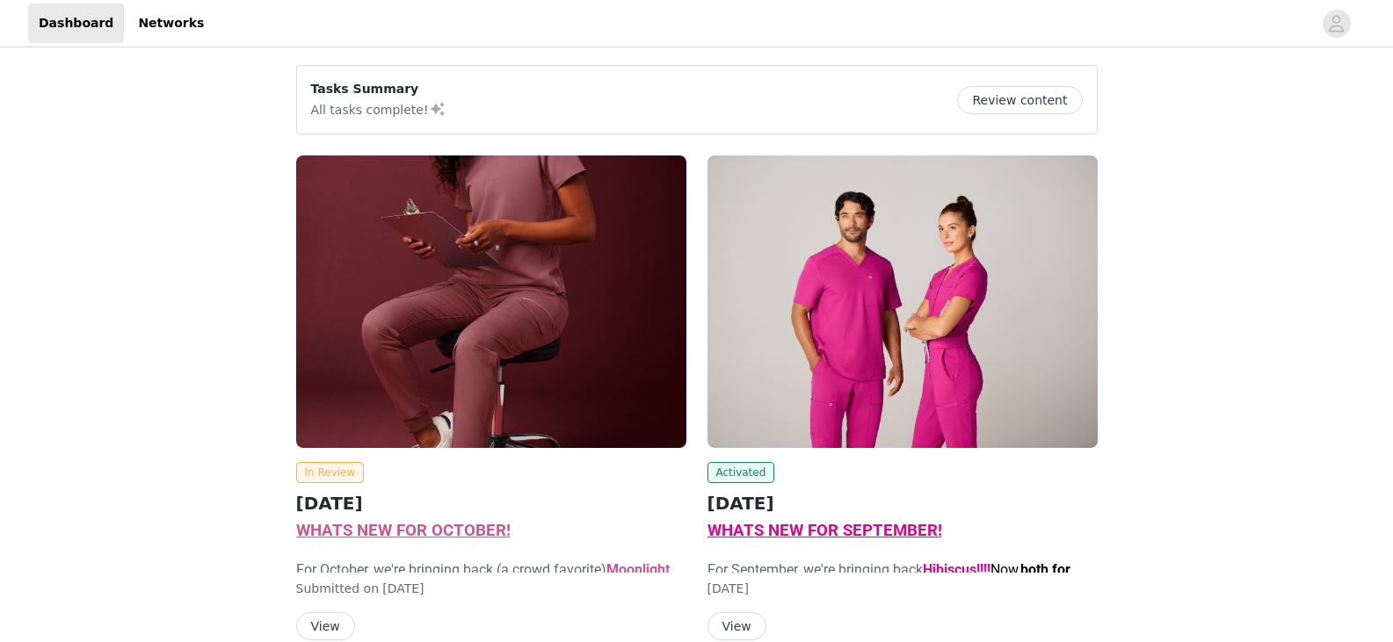
click at [1039, 102] on button "Review content" at bounding box center [1019, 100] width 125 height 28
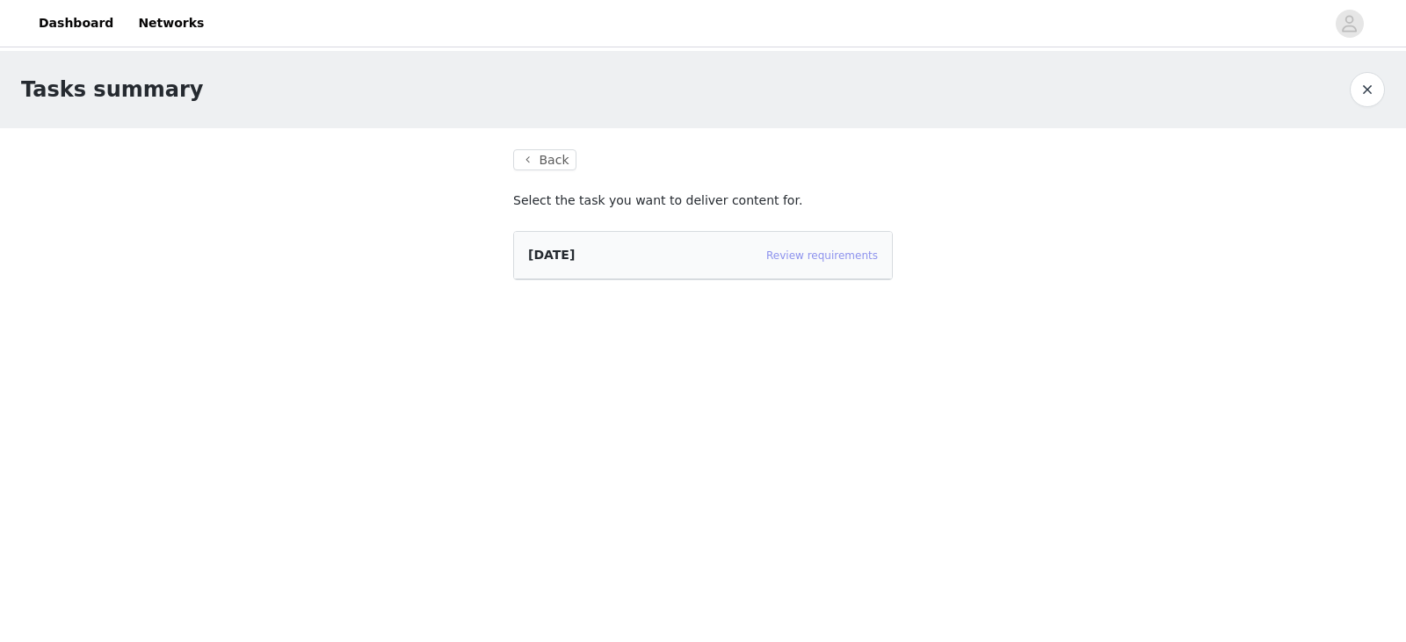
click at [816, 259] on link "Review requirements" at bounding box center [822, 256] width 112 height 12
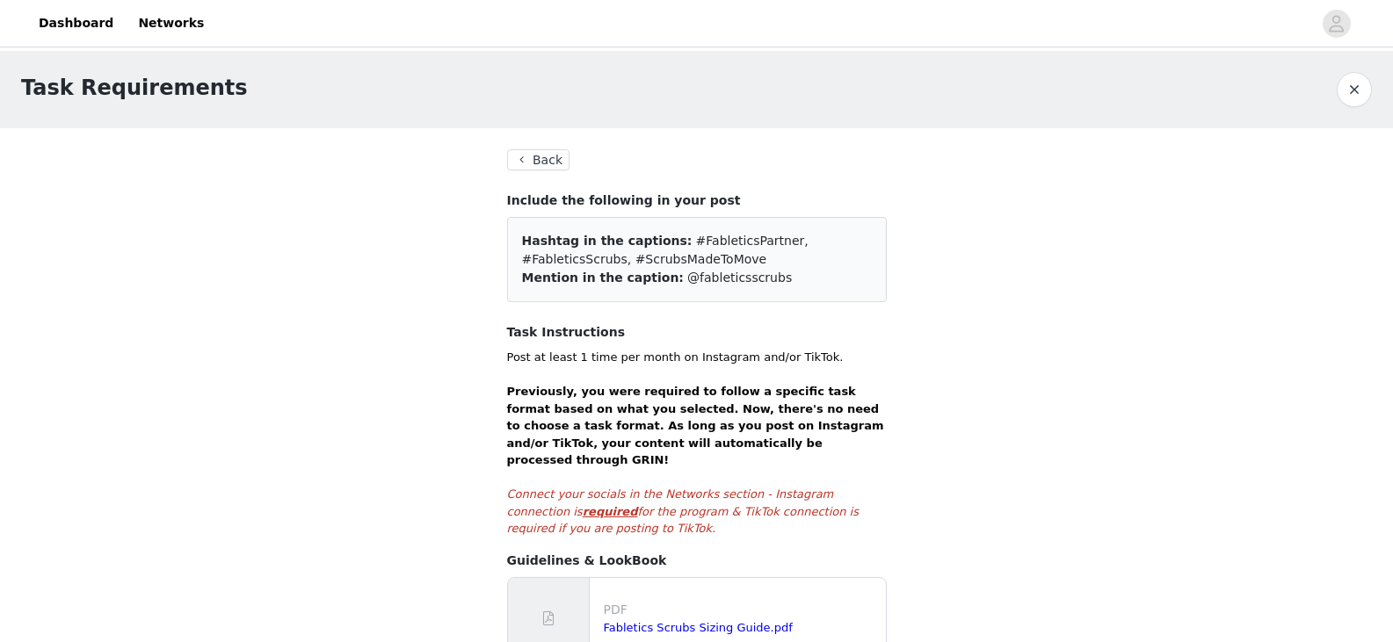
click at [531, 152] on button "Back" at bounding box center [538, 159] width 63 height 21
